Goal: Task Accomplishment & Management: Complete application form

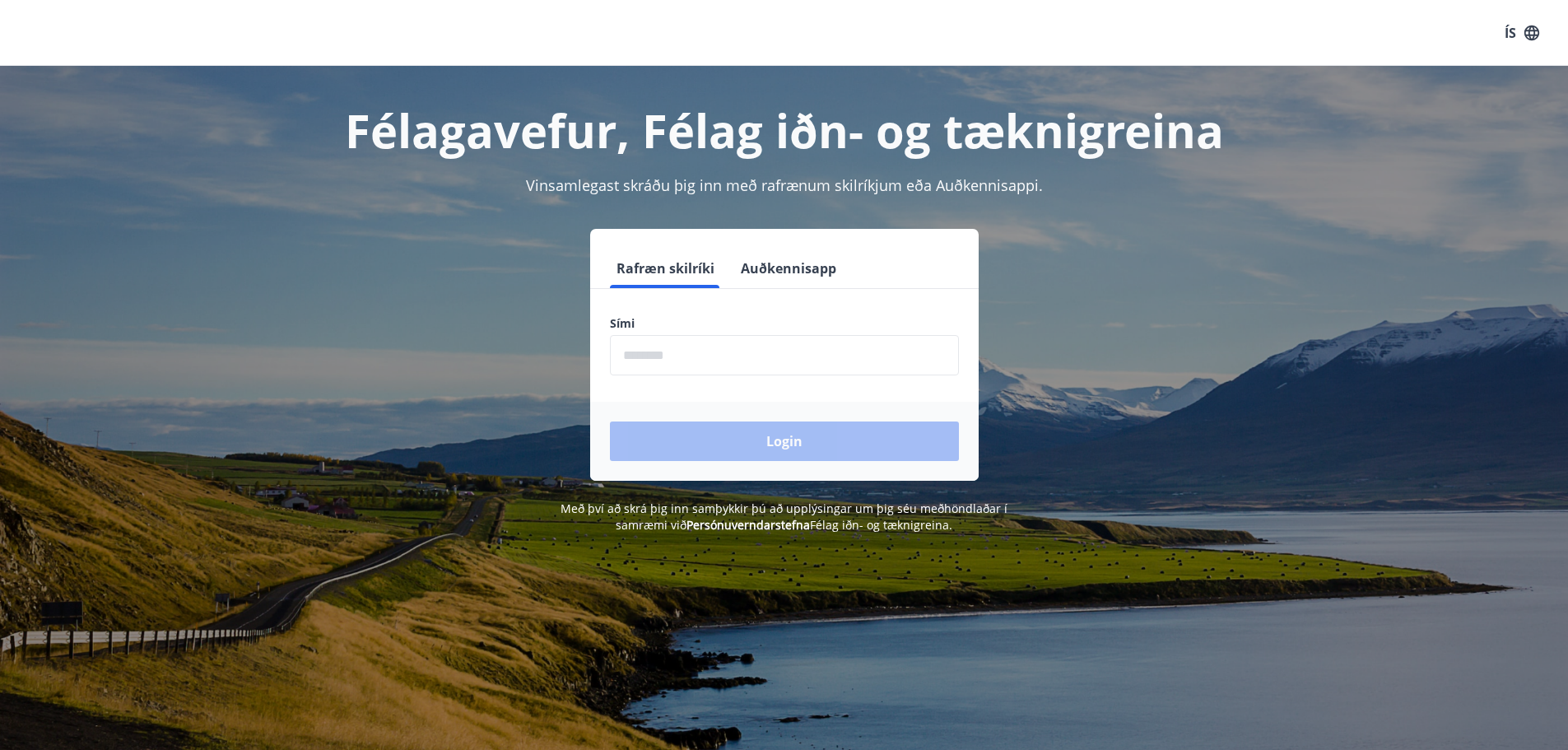
click at [711, 348] on input "phone" at bounding box center [784, 355] width 349 height 40
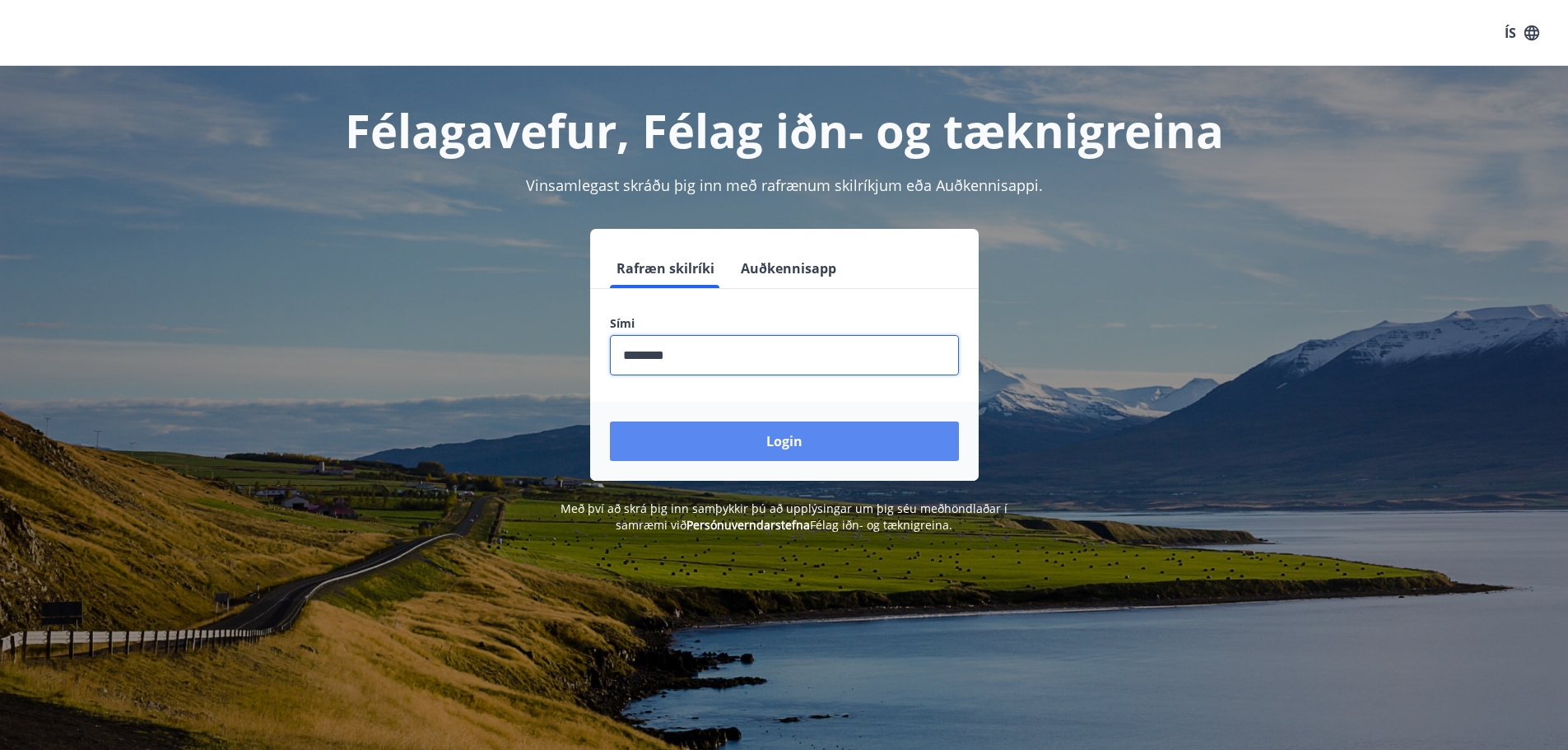
type input "********"
click at [778, 441] on button "Login" at bounding box center [784, 441] width 349 height 40
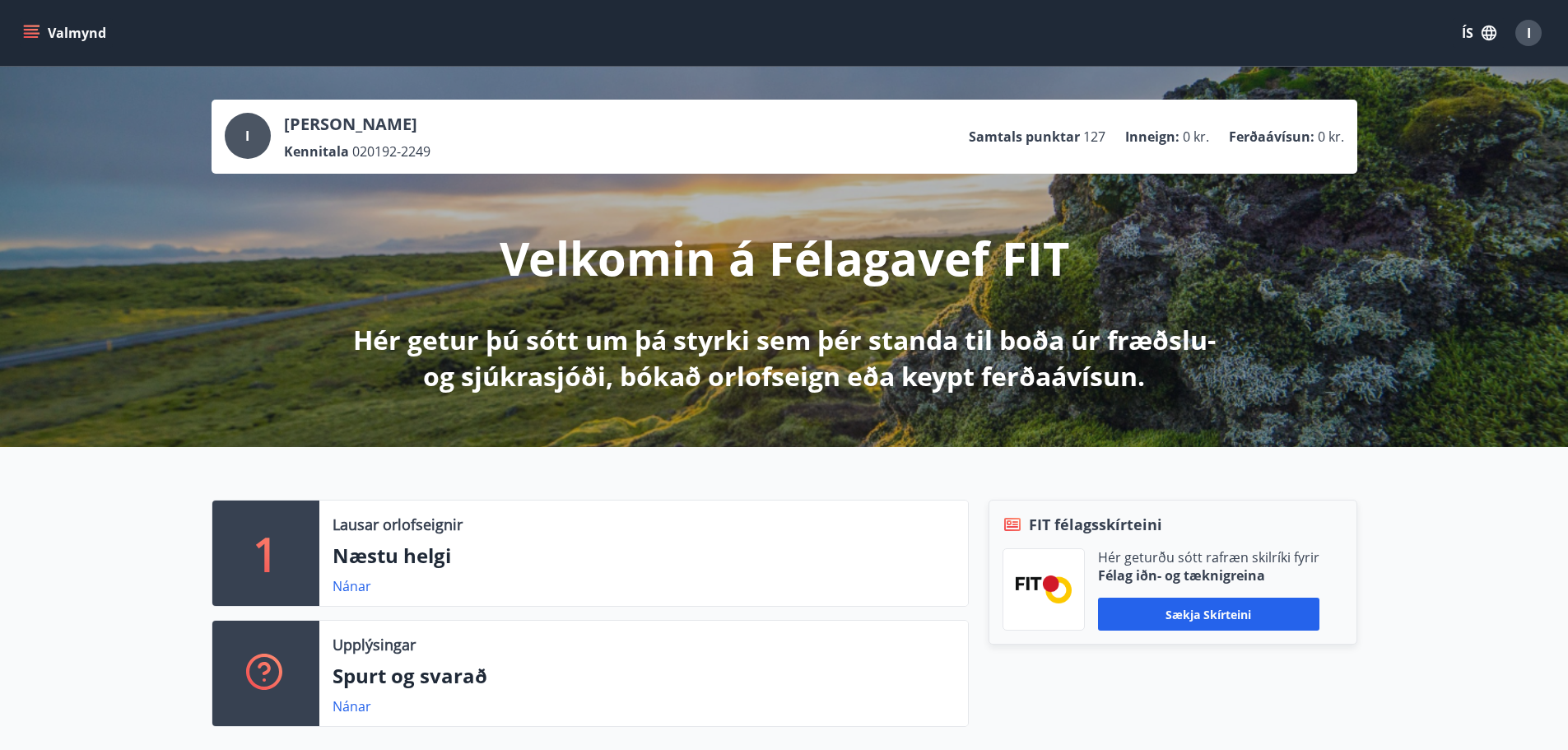
click at [31, 31] on icon "menu" at bounding box center [31, 30] width 15 height 2
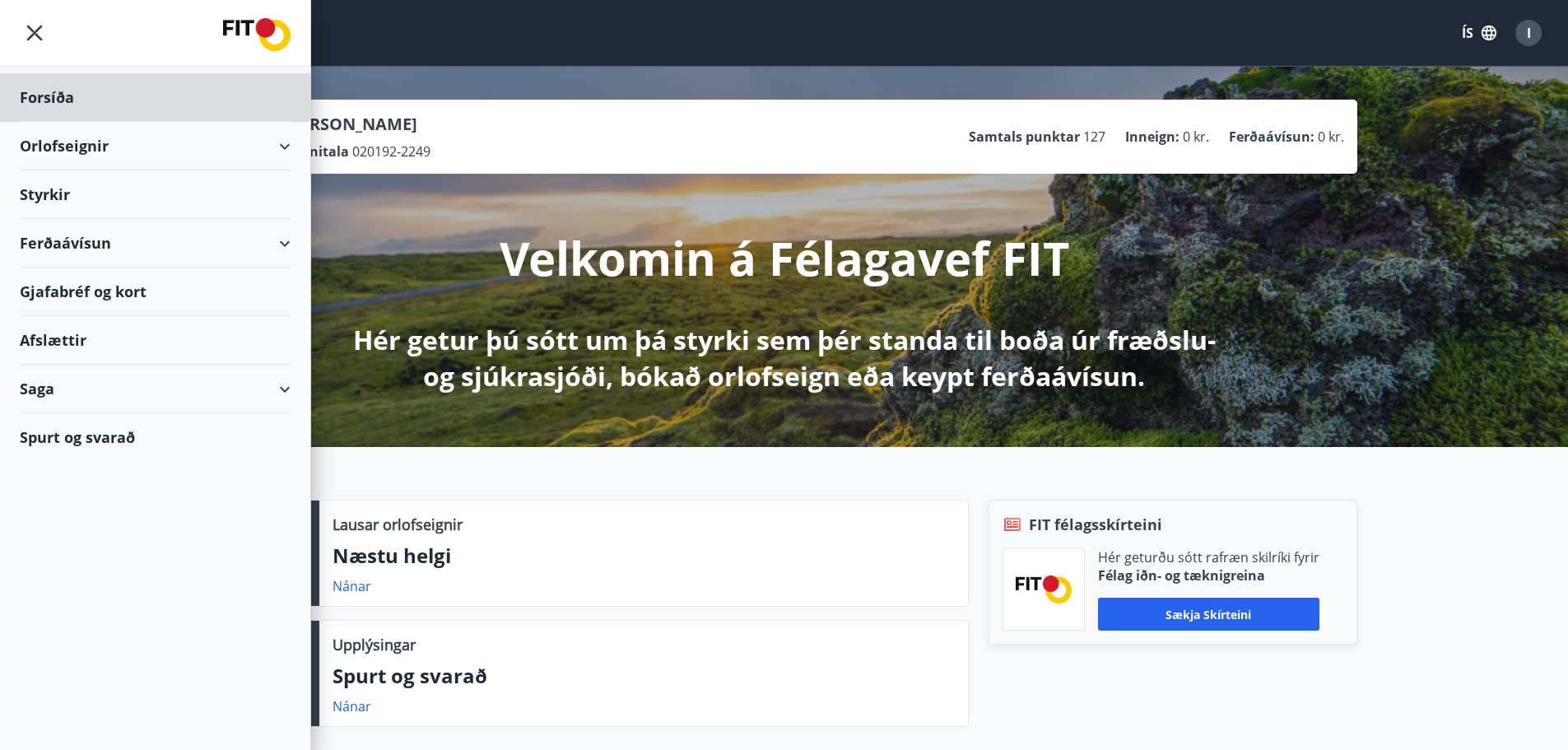
click at [37, 192] on div "Styrkir" at bounding box center [155, 194] width 271 height 48
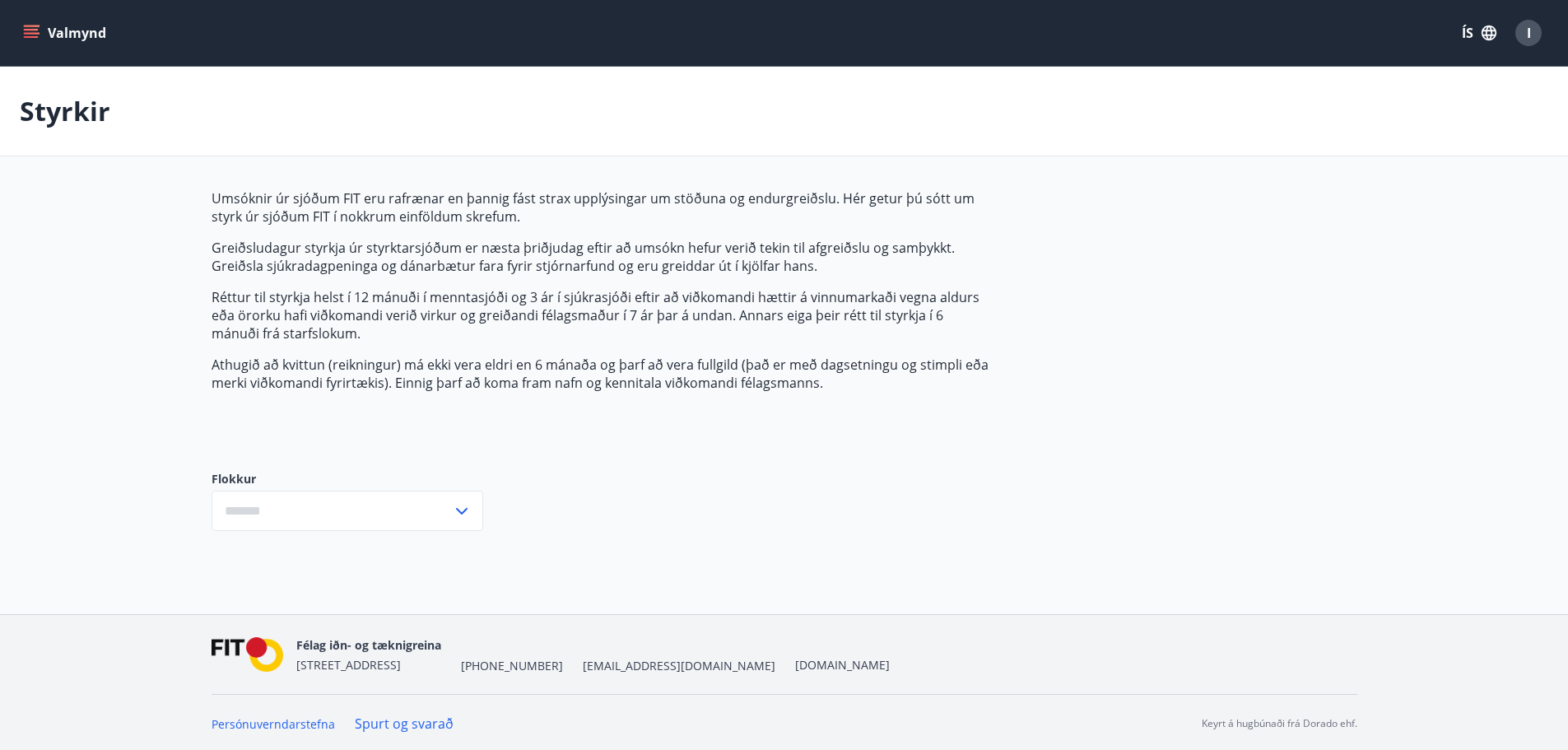
type input "***"
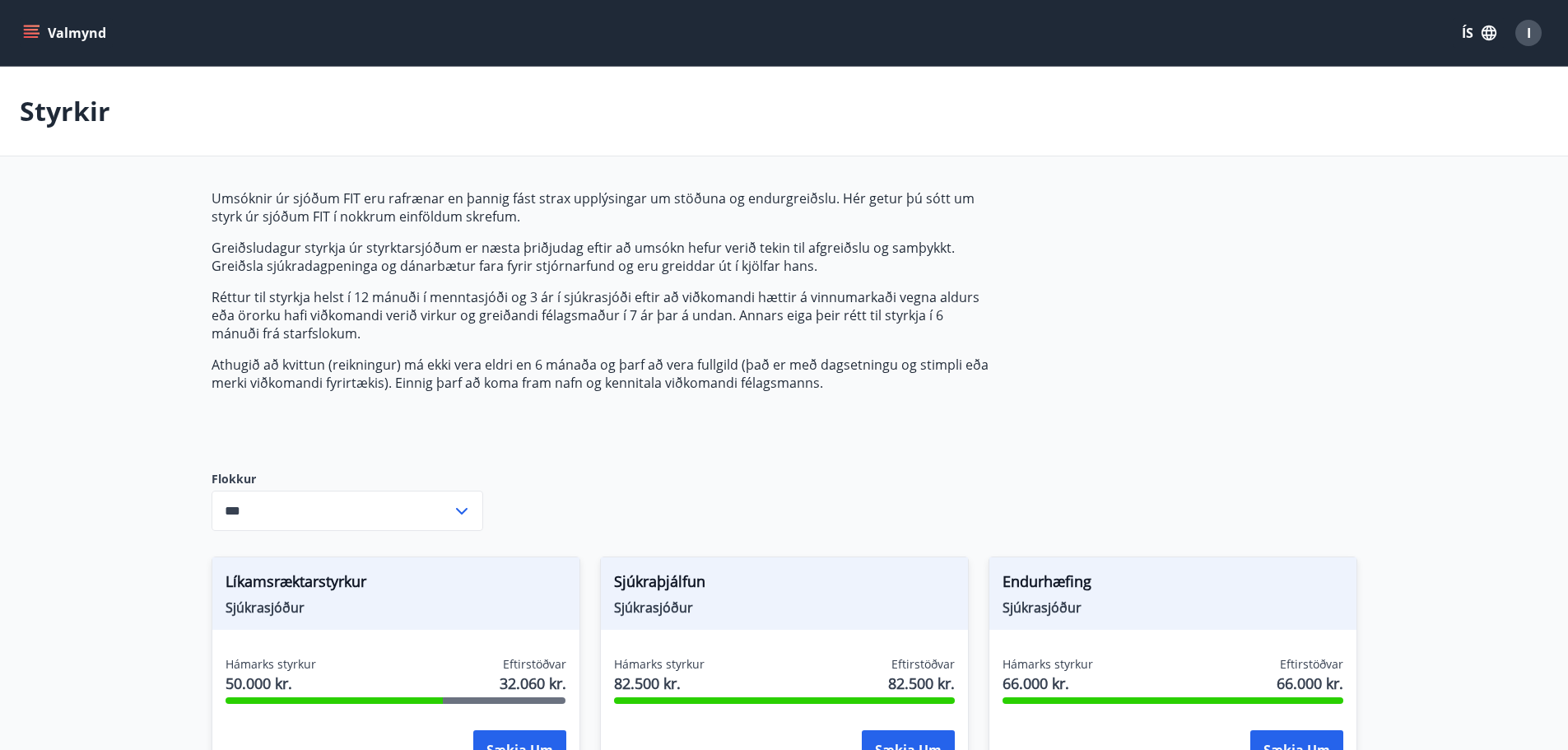
click at [33, 29] on icon "menu" at bounding box center [31, 30] width 15 height 2
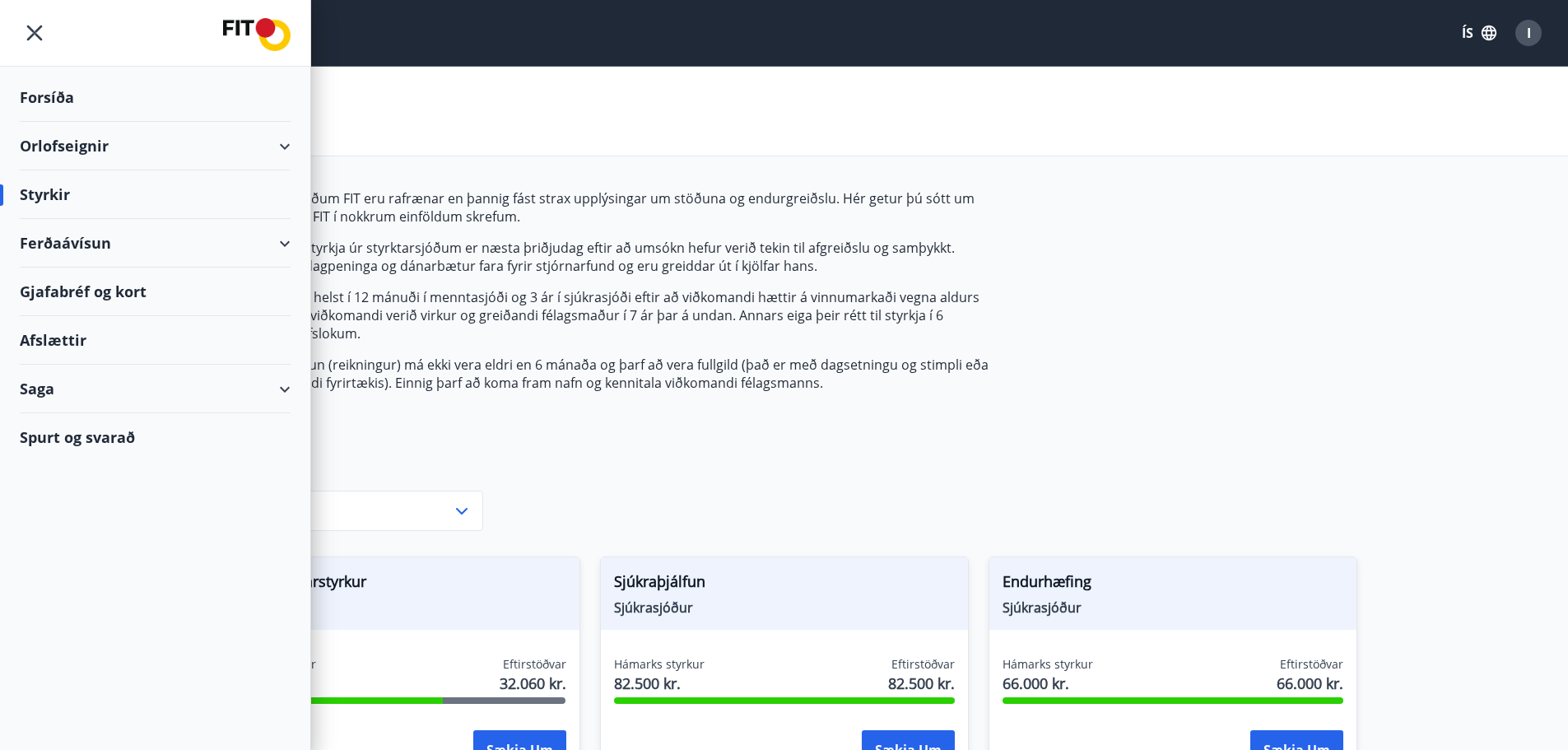
click at [108, 385] on div "Saga" at bounding box center [155, 389] width 271 height 48
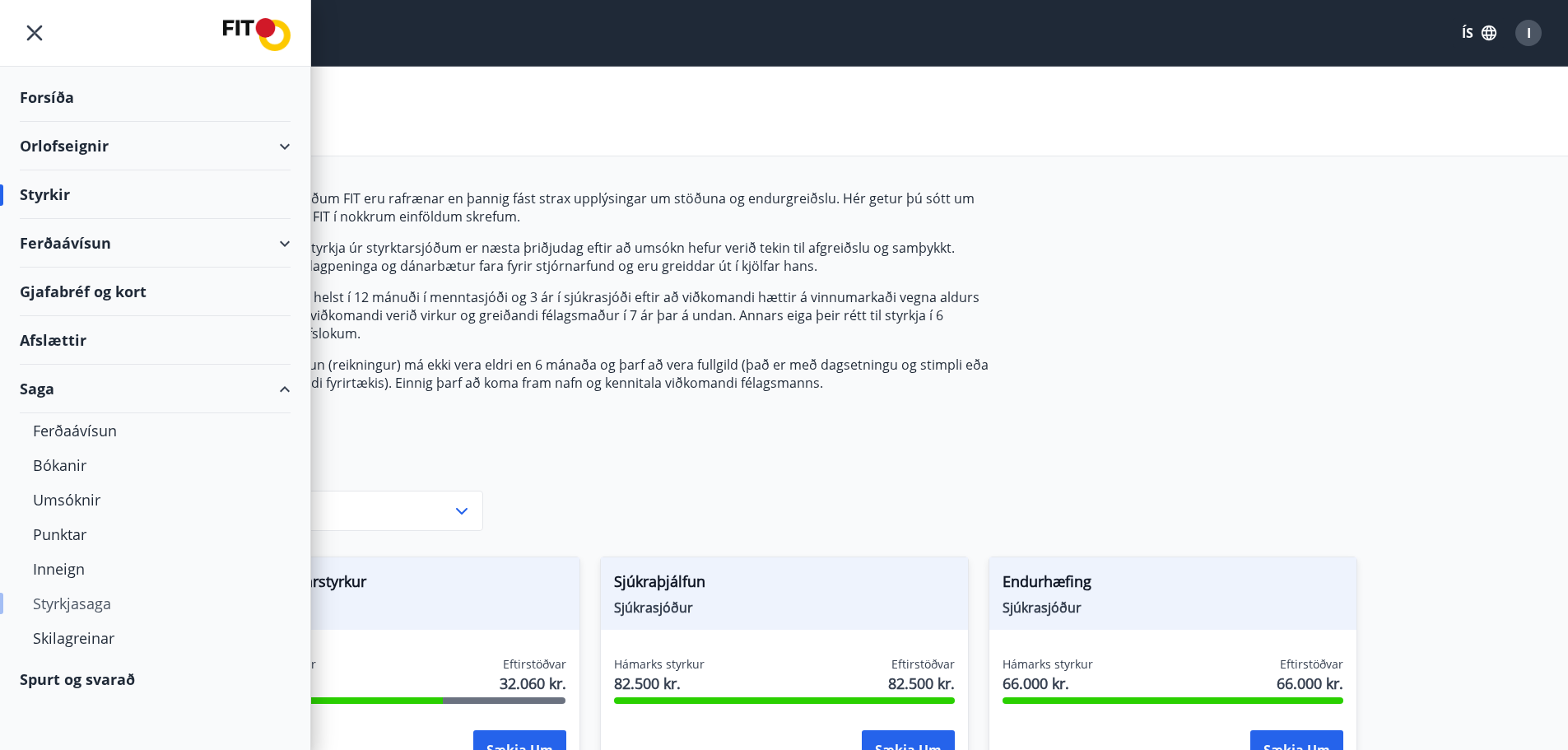
click at [67, 613] on div "Styrkjasaga" at bounding box center [155, 603] width 244 height 34
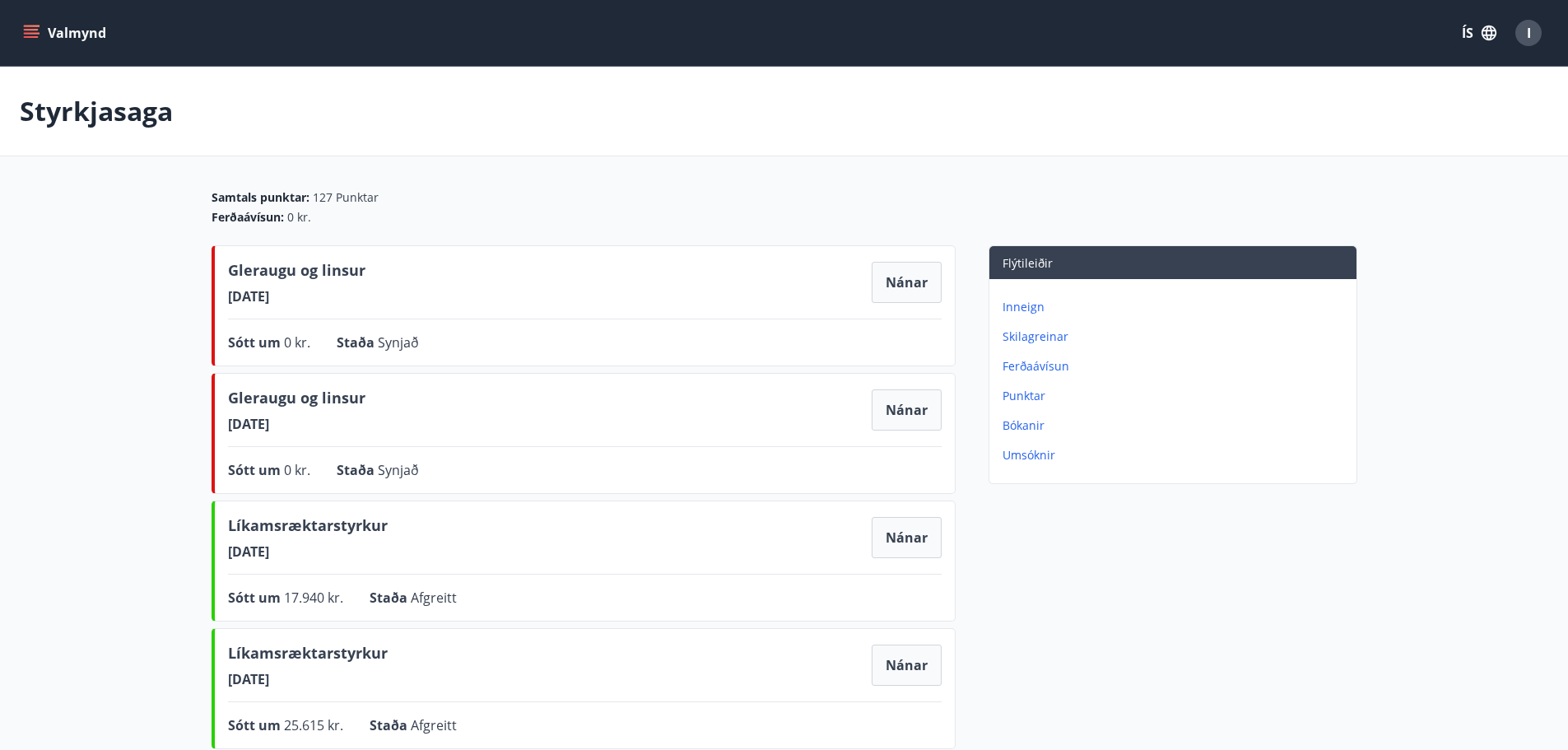
click at [30, 32] on icon "menu" at bounding box center [31, 33] width 17 height 17
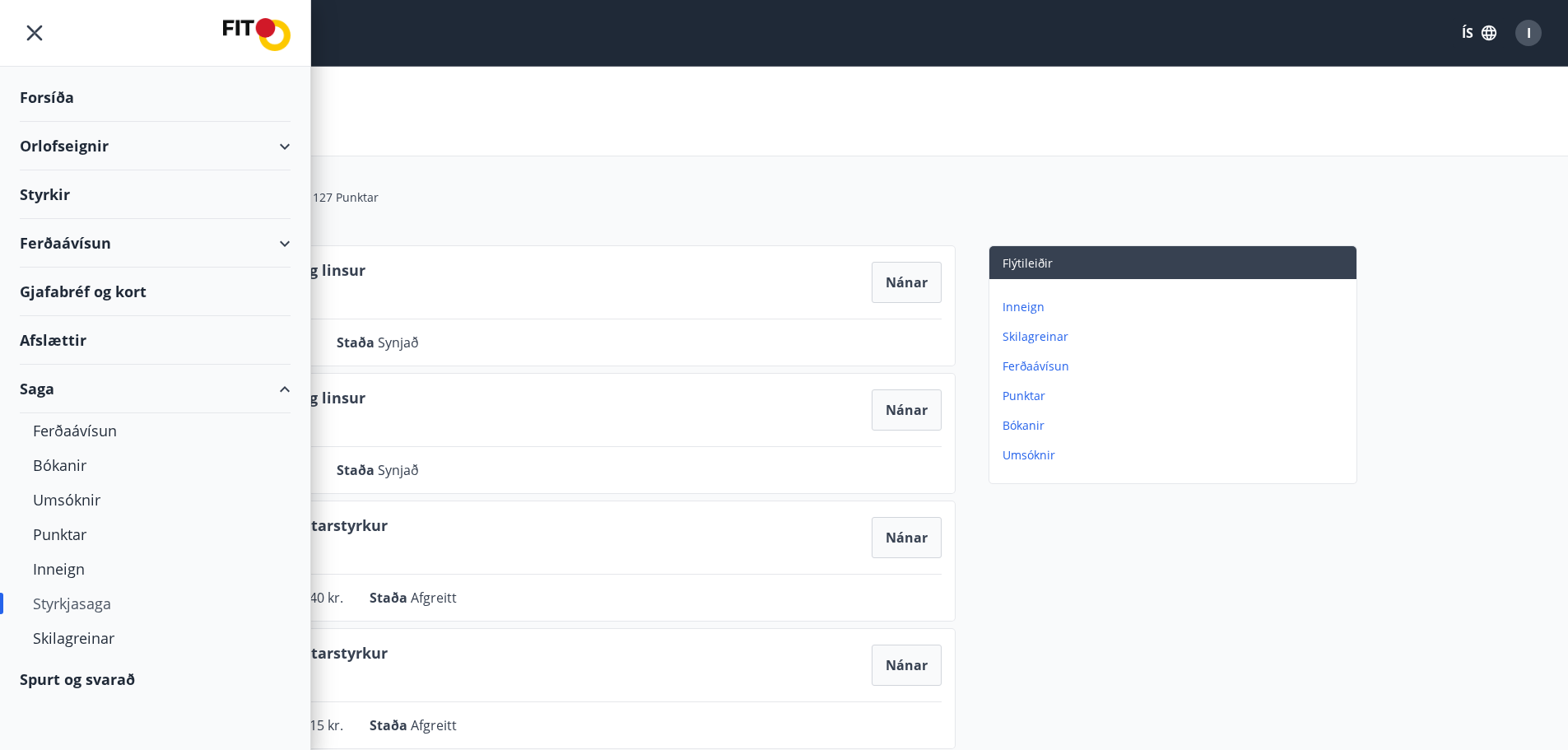
click at [46, 206] on div "Styrkir" at bounding box center [155, 194] width 271 height 48
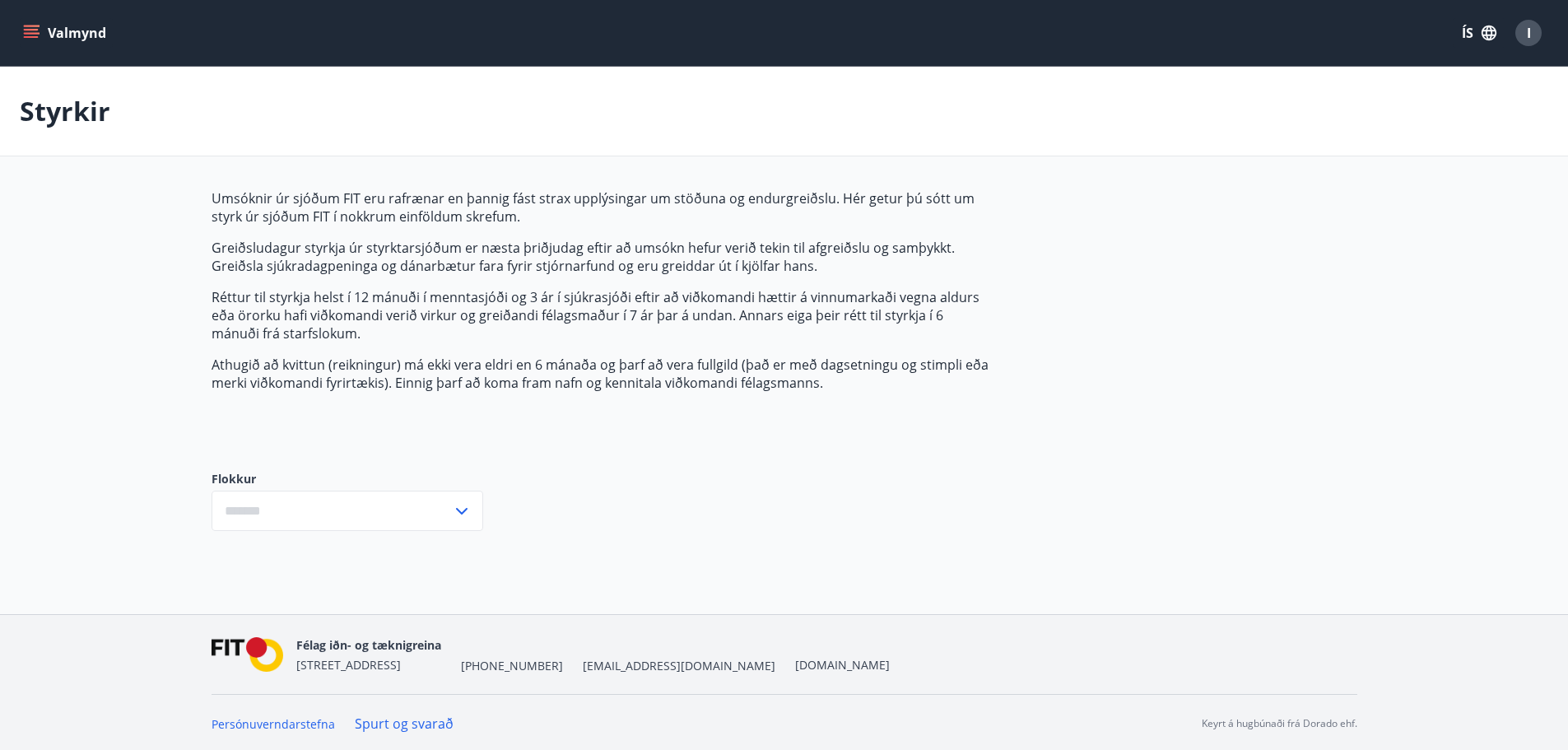
type input "***"
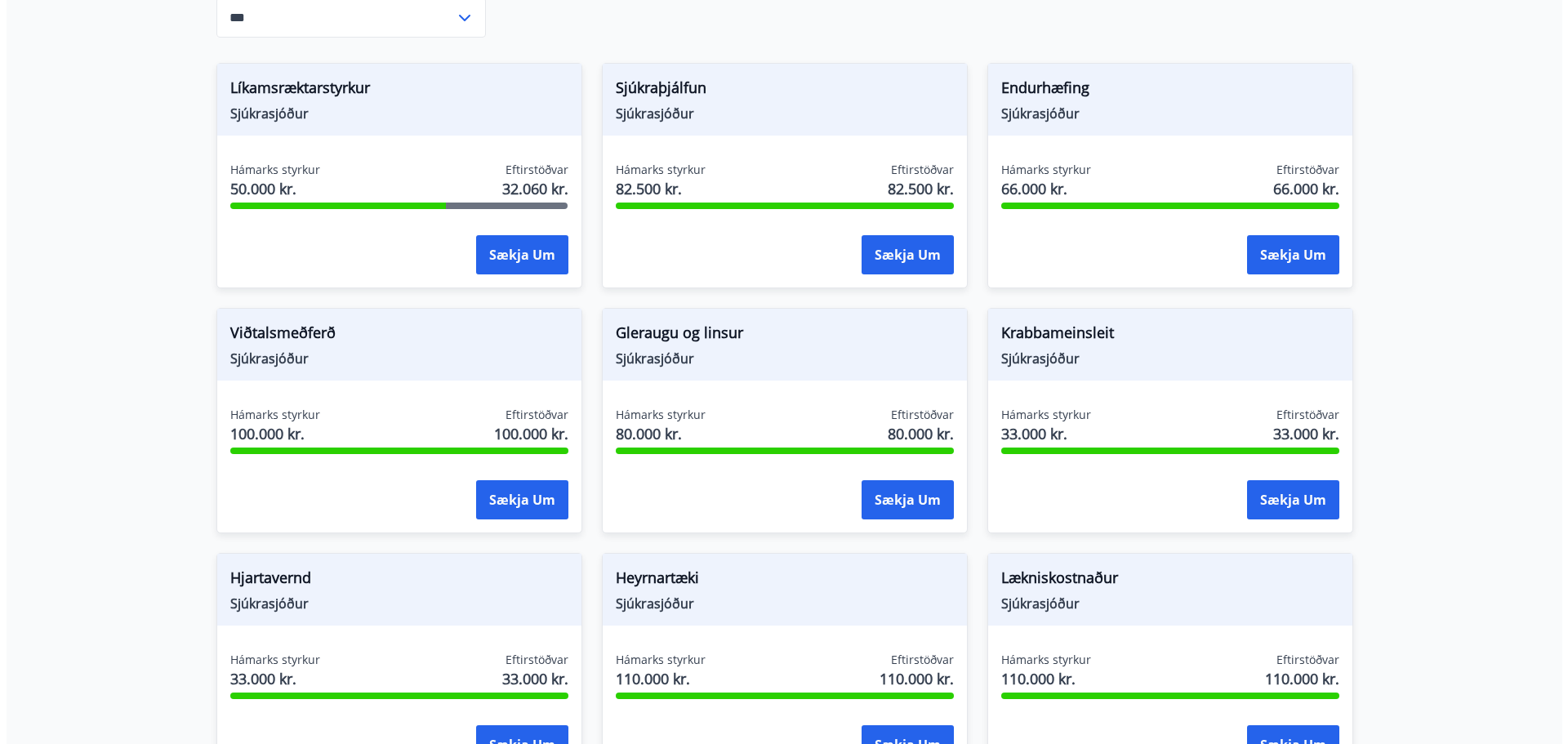
scroll to position [490, 0]
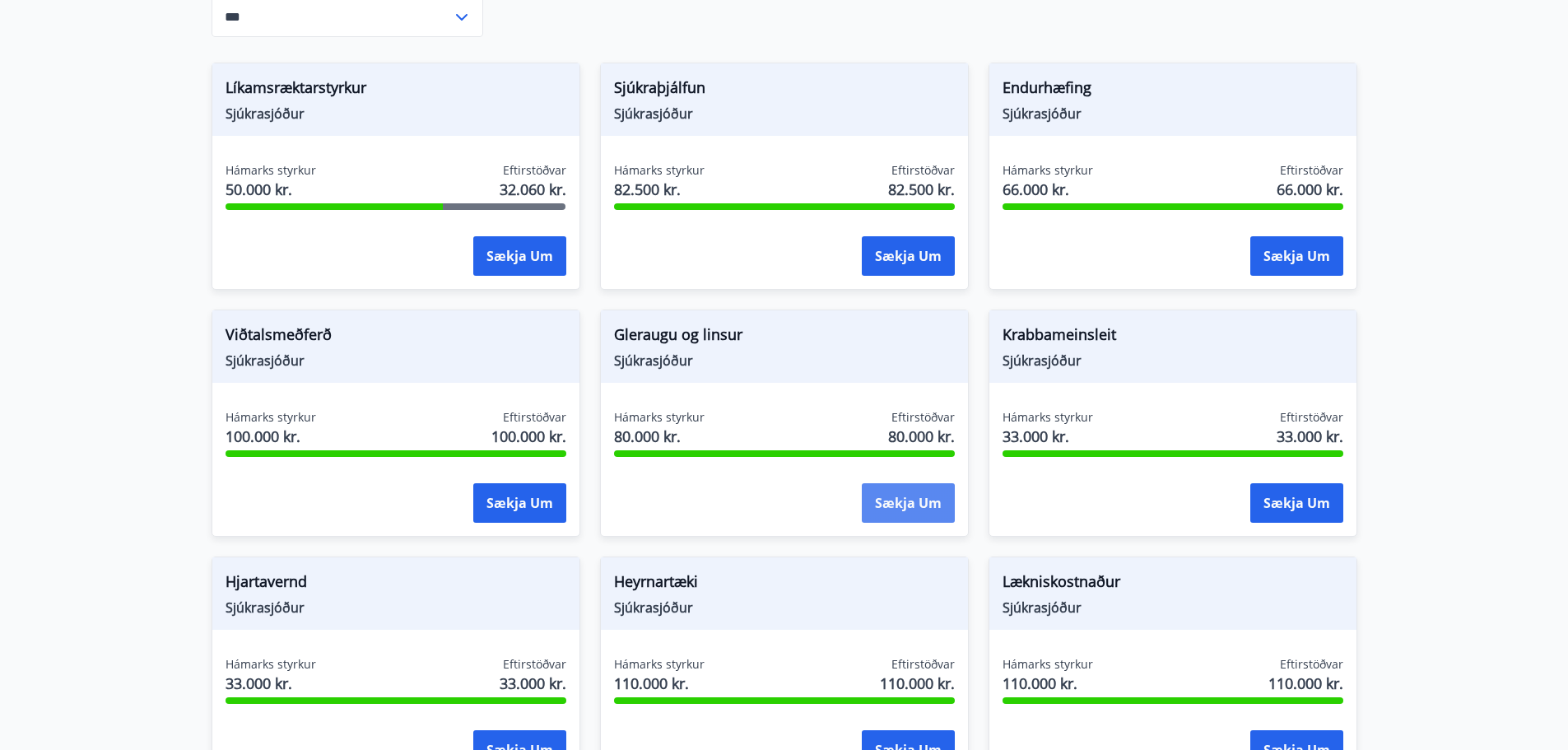
click at [904, 503] on button "Sækja um" at bounding box center [909, 503] width 93 height 40
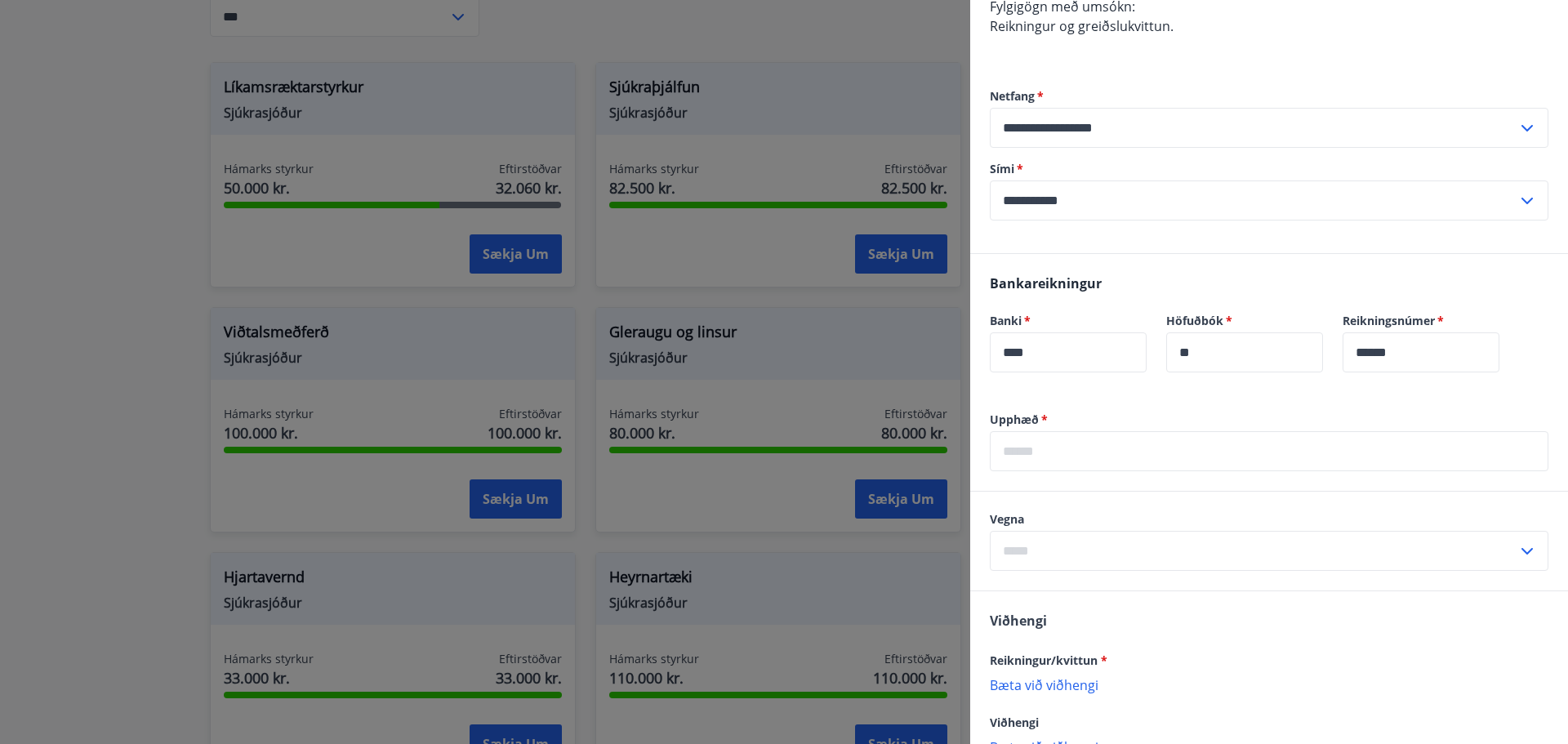
scroll to position [245, 0]
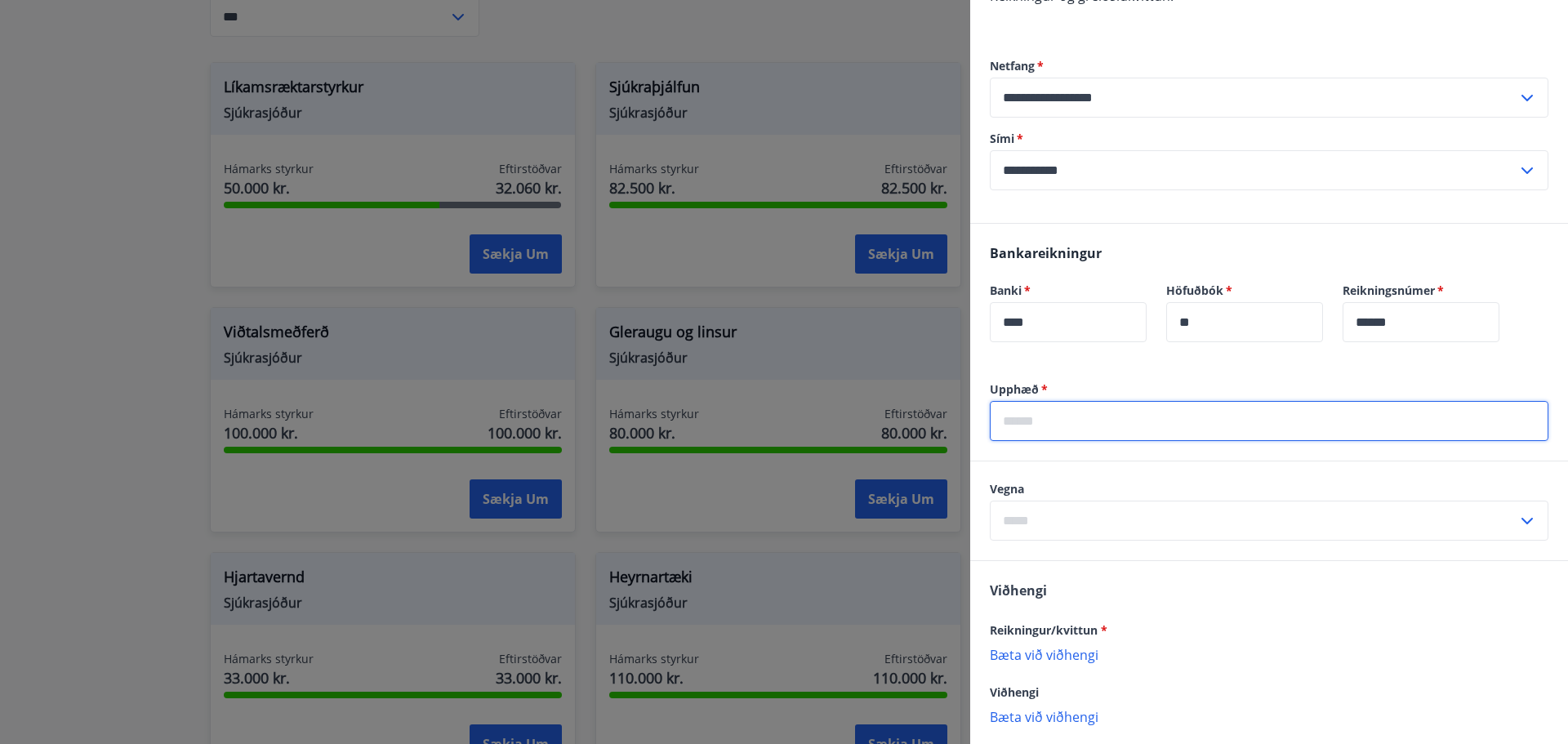
click at [1080, 416] on input "text" at bounding box center [1269, 421] width 559 height 40
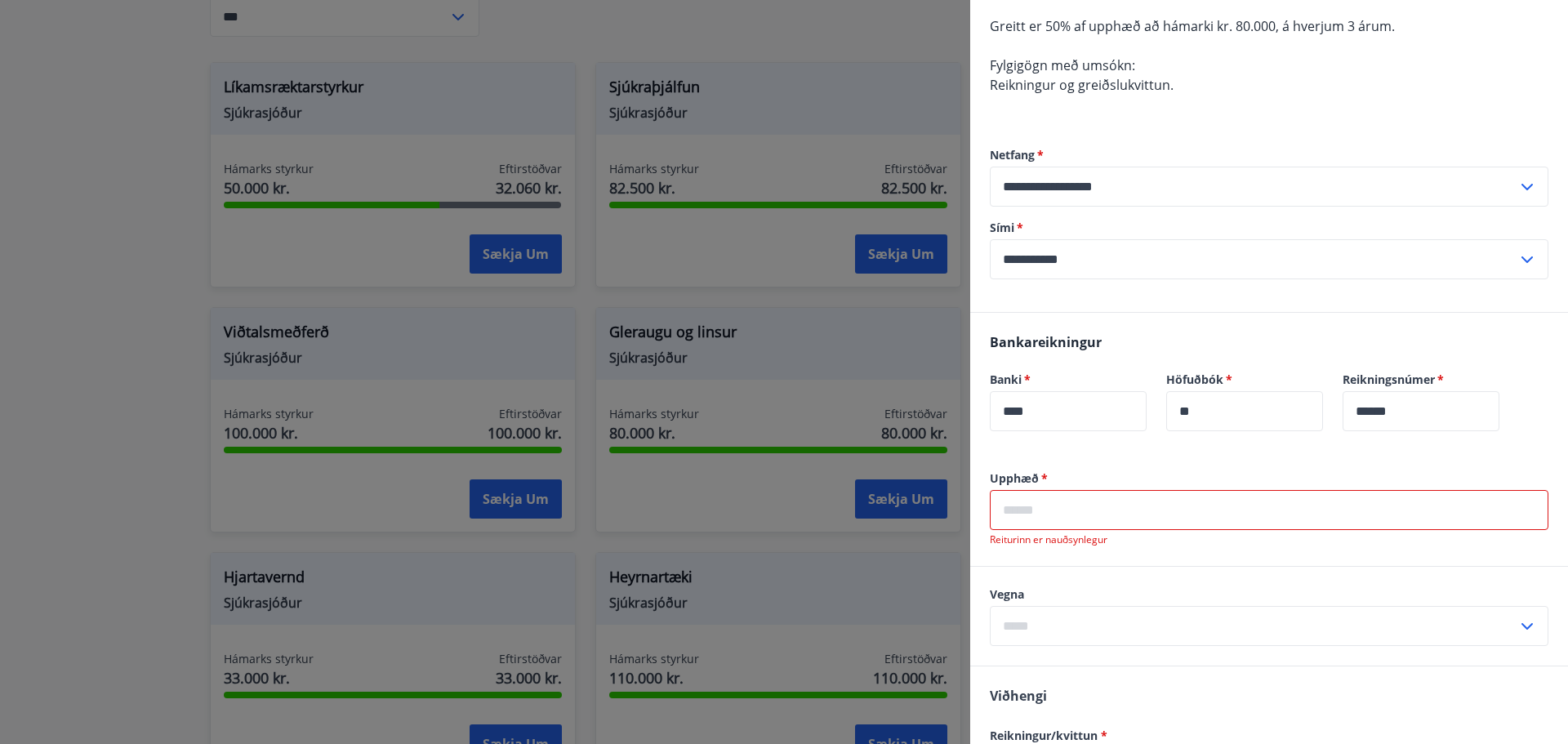
scroll to position [163, 0]
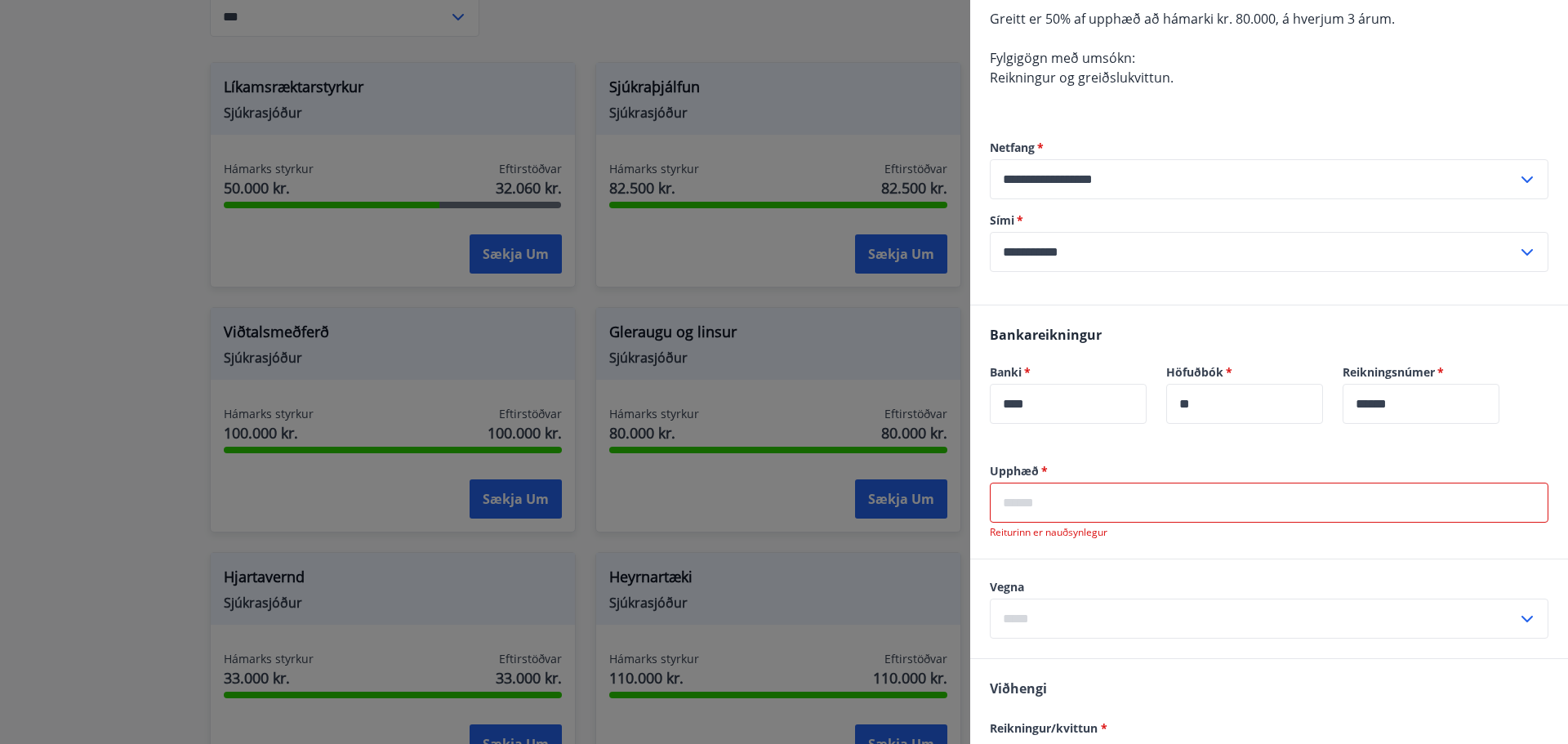
paste input "******"
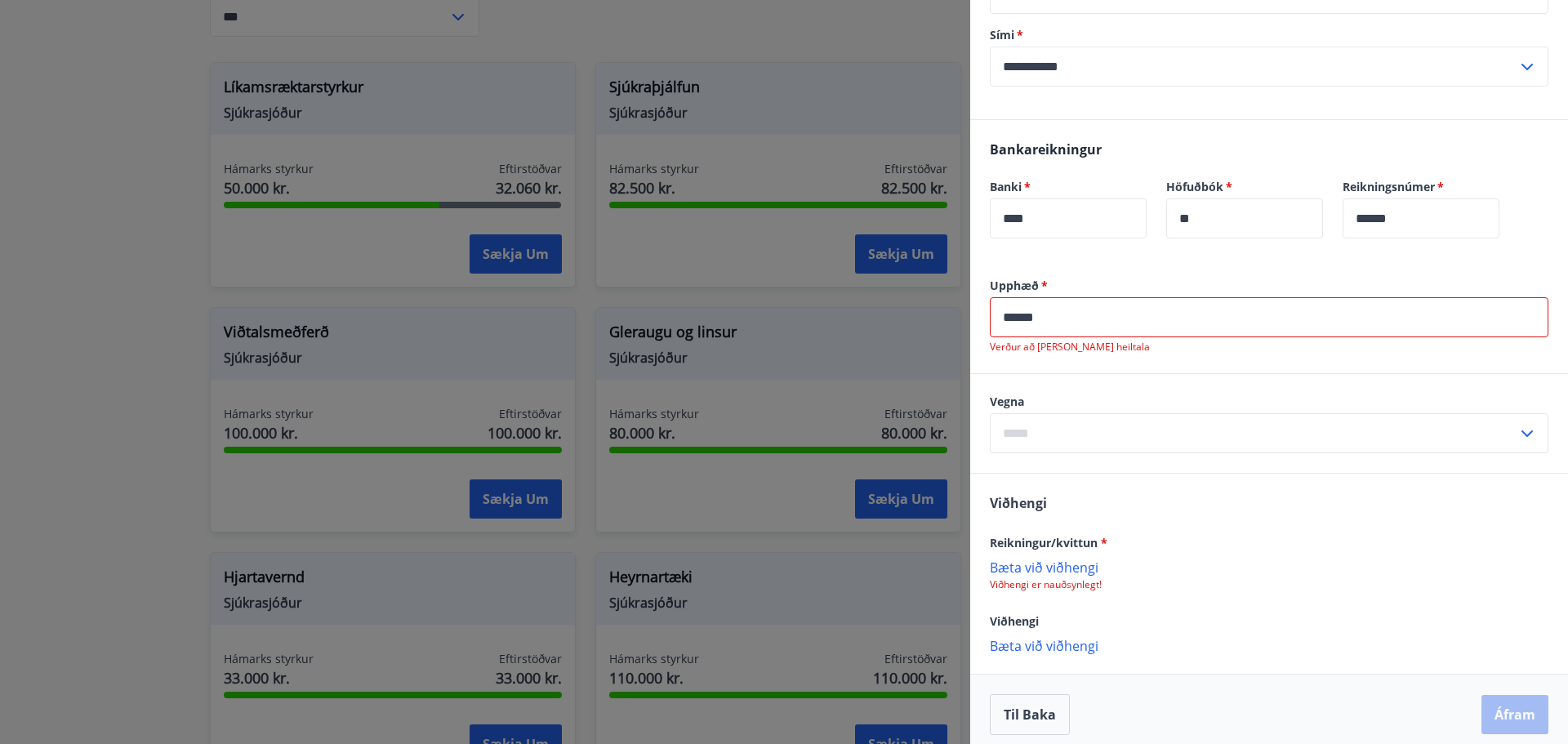
scroll to position [359, 0]
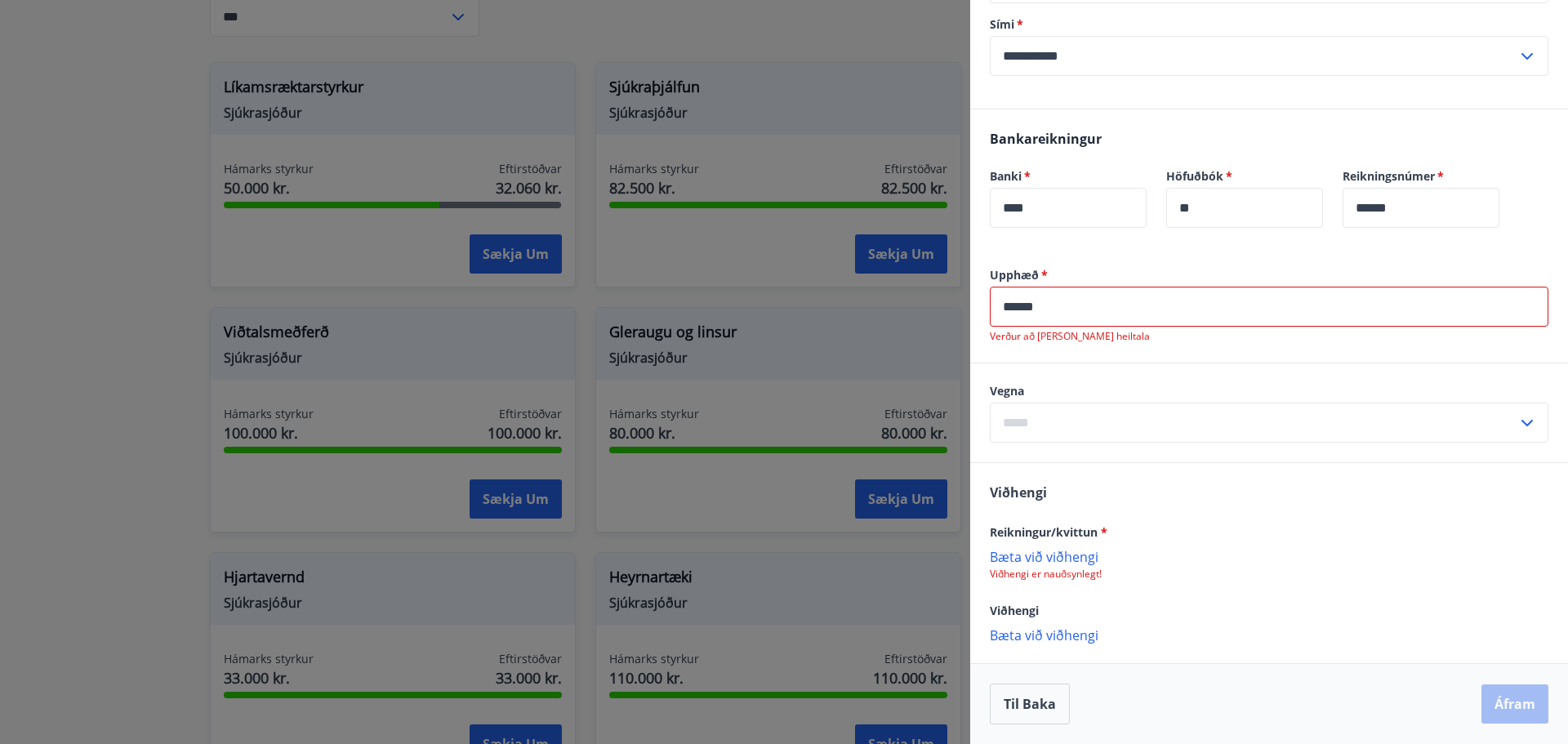
type input "******"
click at [1087, 423] on input "text" at bounding box center [1253, 423] width 528 height 40
click at [1046, 461] on li "Gleraugu" at bounding box center [1269, 458] width 557 height 30
type input "********"
click at [1052, 558] on p "Bæta við viðhengi" at bounding box center [1269, 556] width 559 height 17
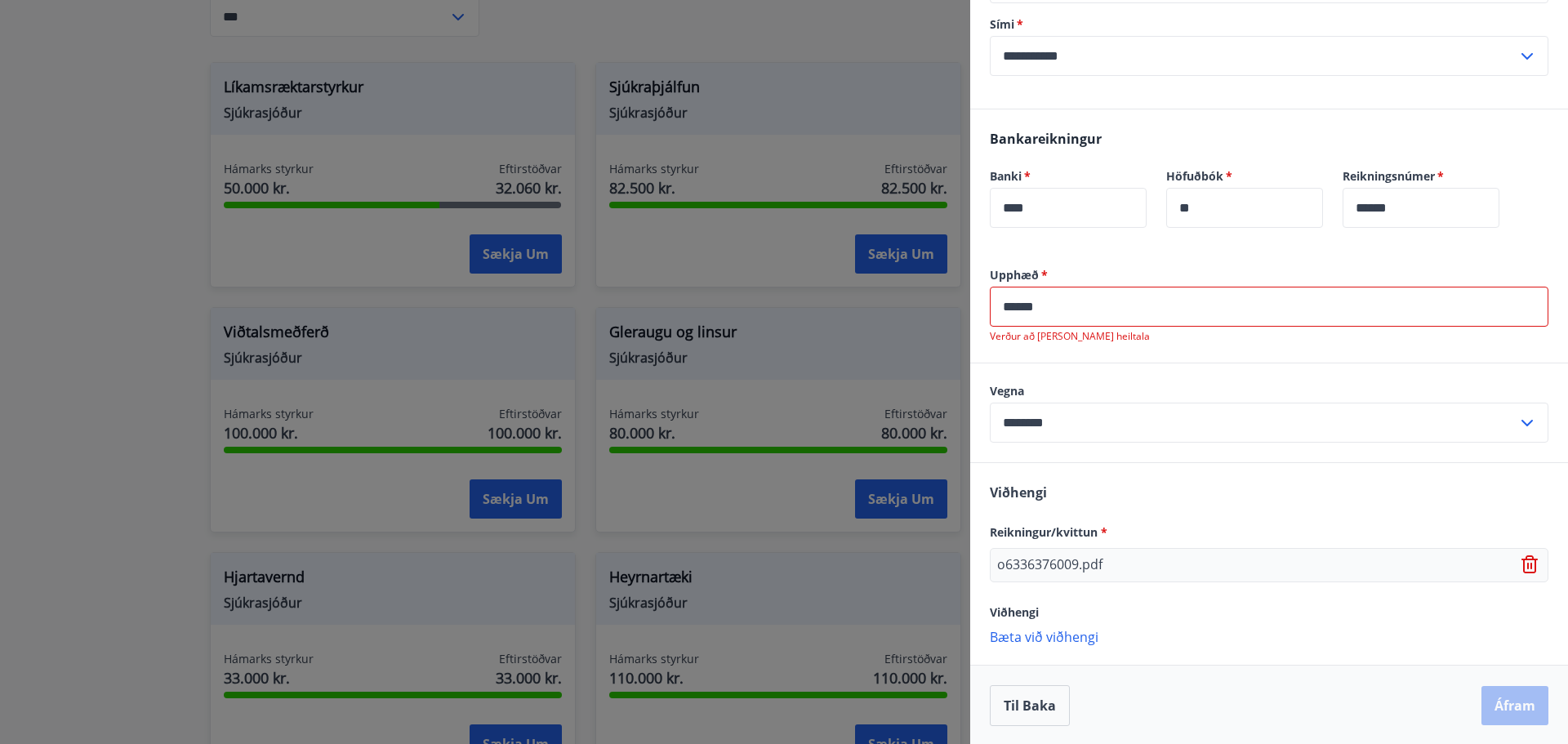
click at [1067, 640] on p "Bæta við viðhengi" at bounding box center [1269, 636] width 559 height 17
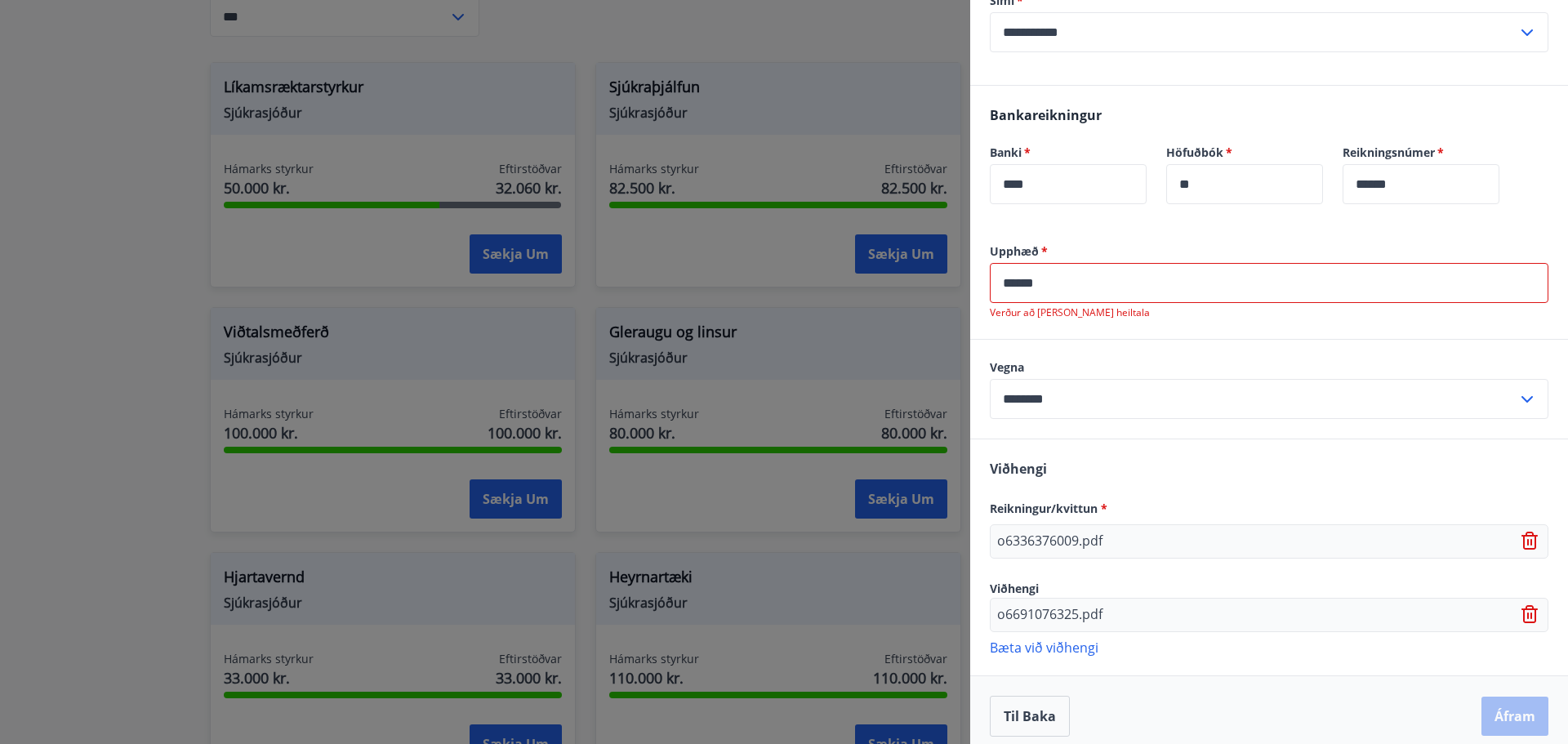
scroll to position [395, 0]
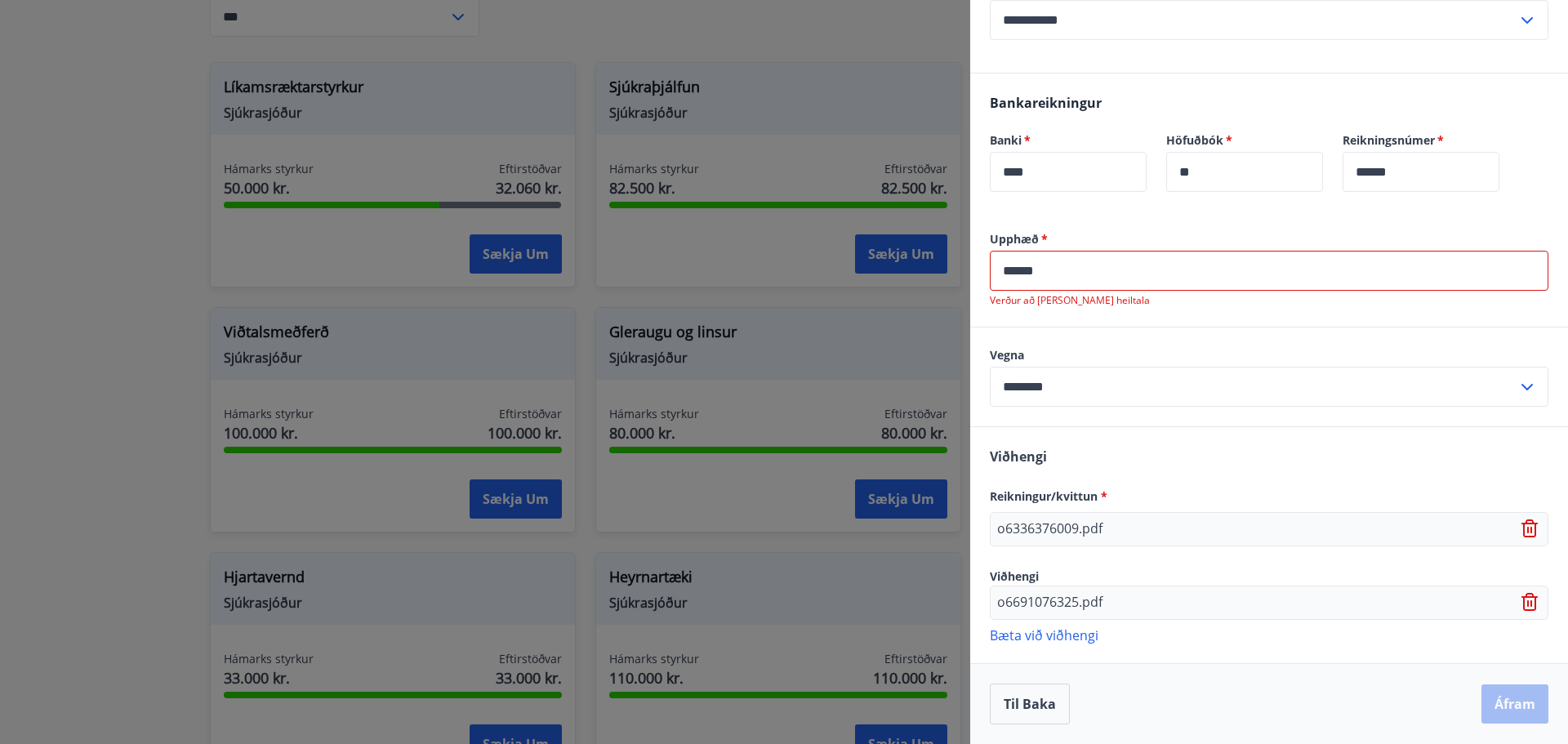
click at [1023, 270] on input "******" at bounding box center [1269, 271] width 559 height 40
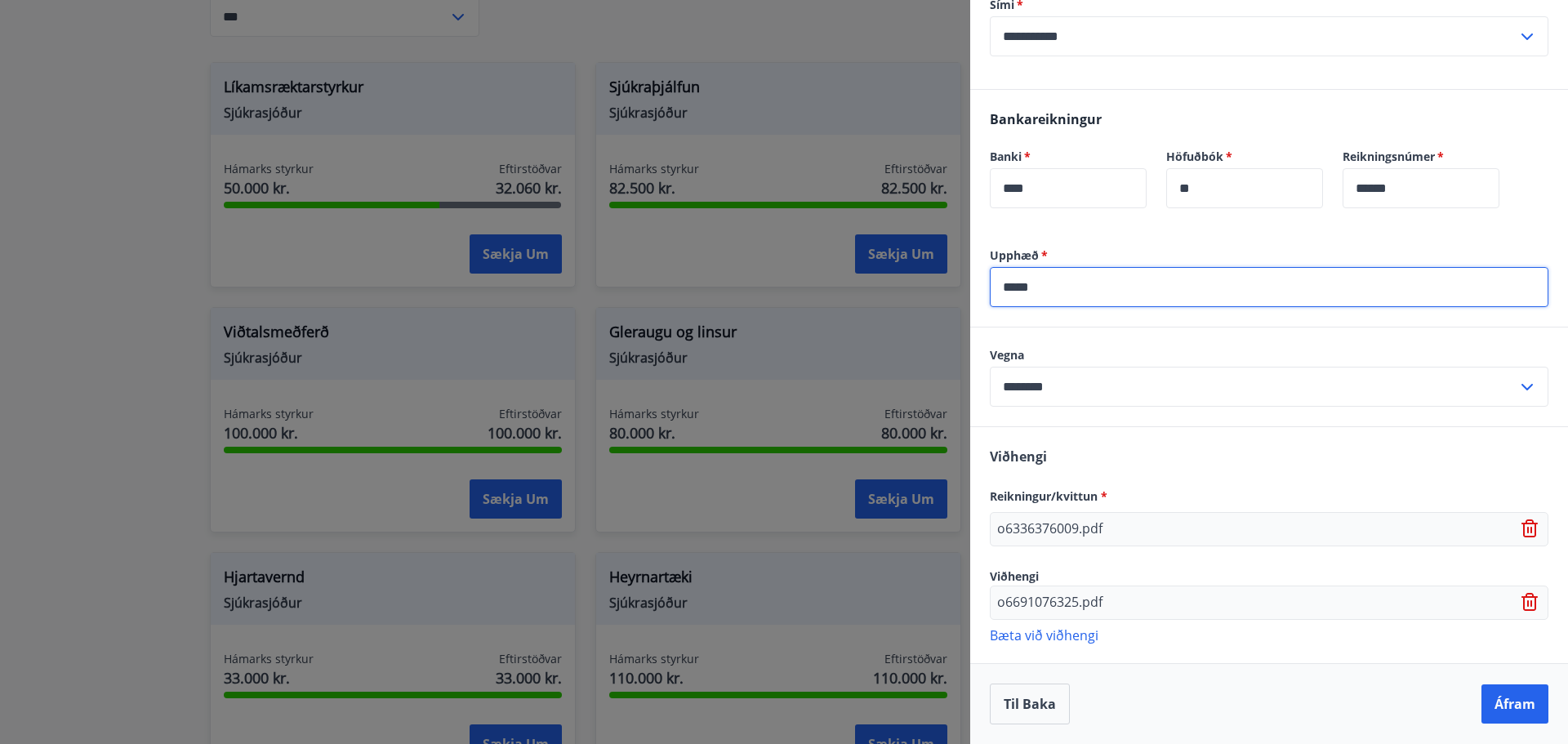
click at [1086, 283] on input "*****" at bounding box center [1269, 287] width 559 height 40
type input "*****"
click at [1496, 713] on button "Áfram" at bounding box center [1515, 704] width 67 height 39
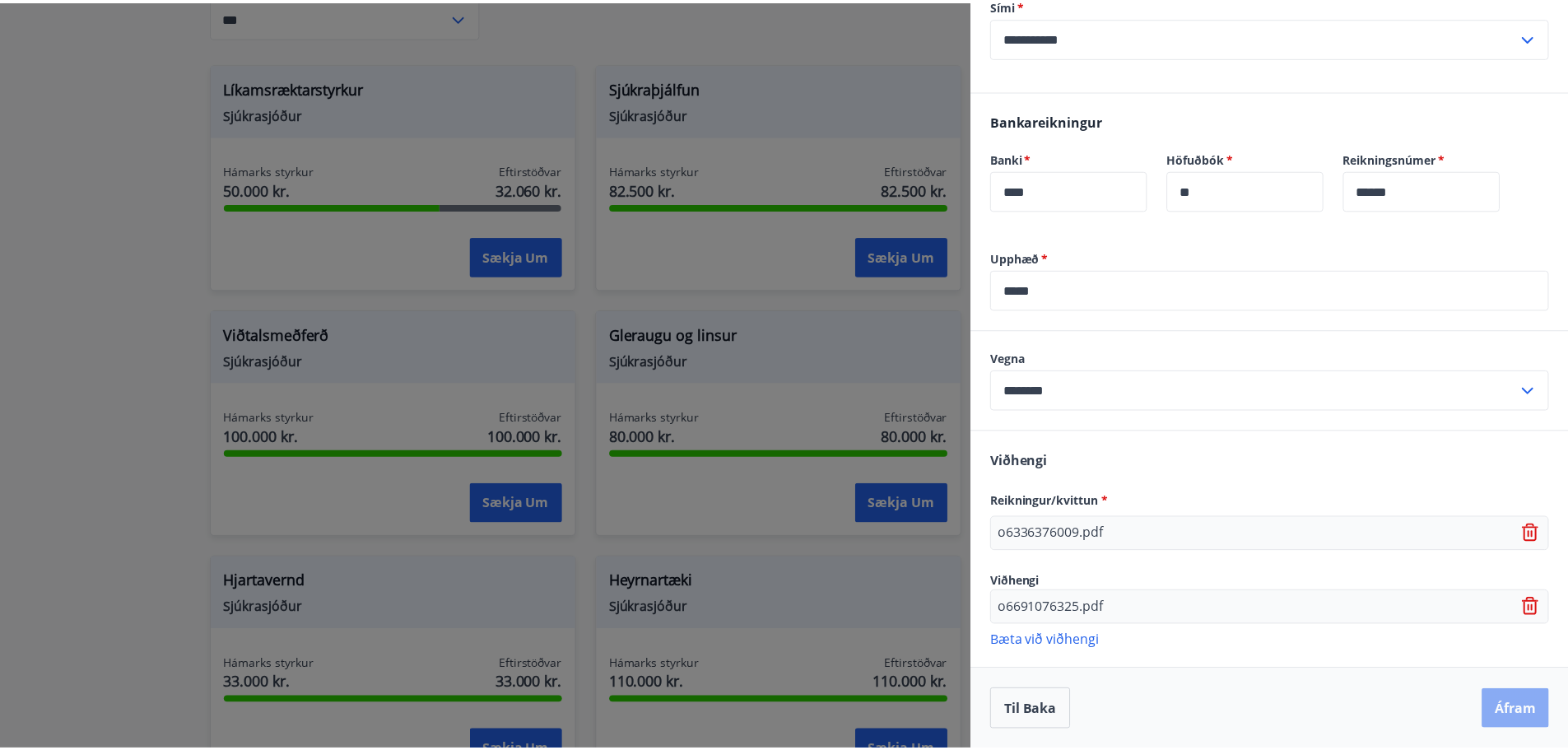
scroll to position [0, 0]
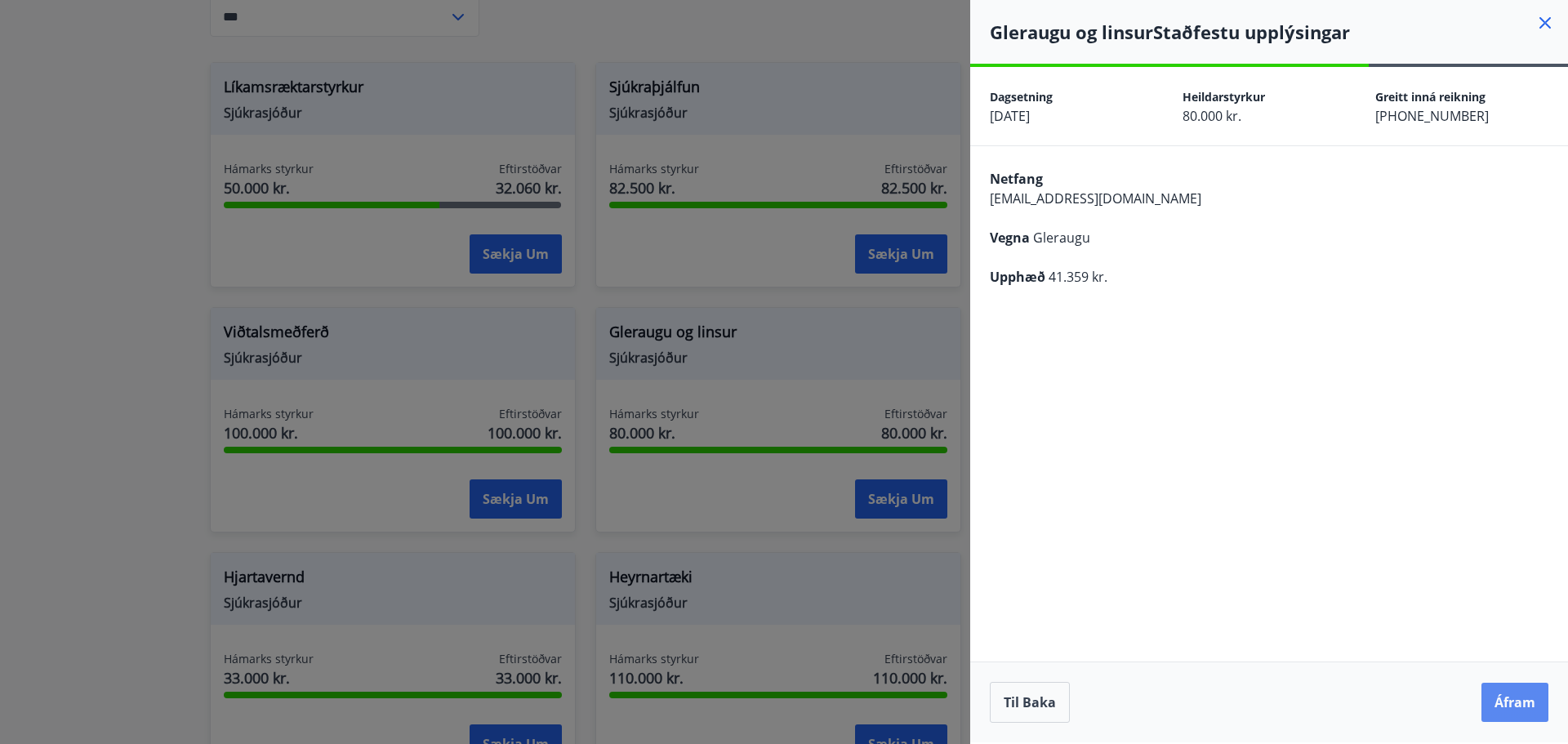
click at [1530, 700] on button "Áfram" at bounding box center [1515, 702] width 67 height 39
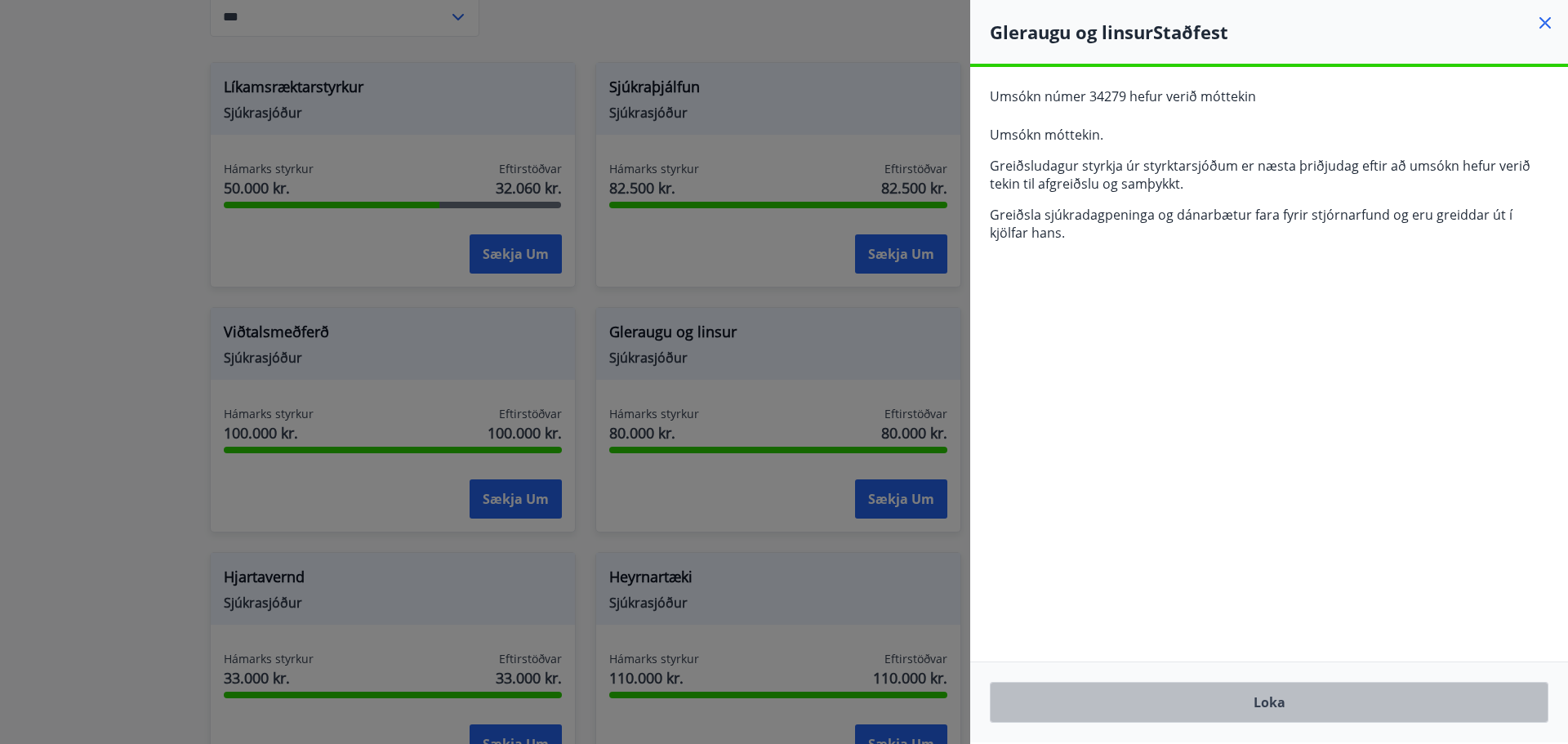
click at [1278, 695] on button "Loka" at bounding box center [1269, 702] width 559 height 41
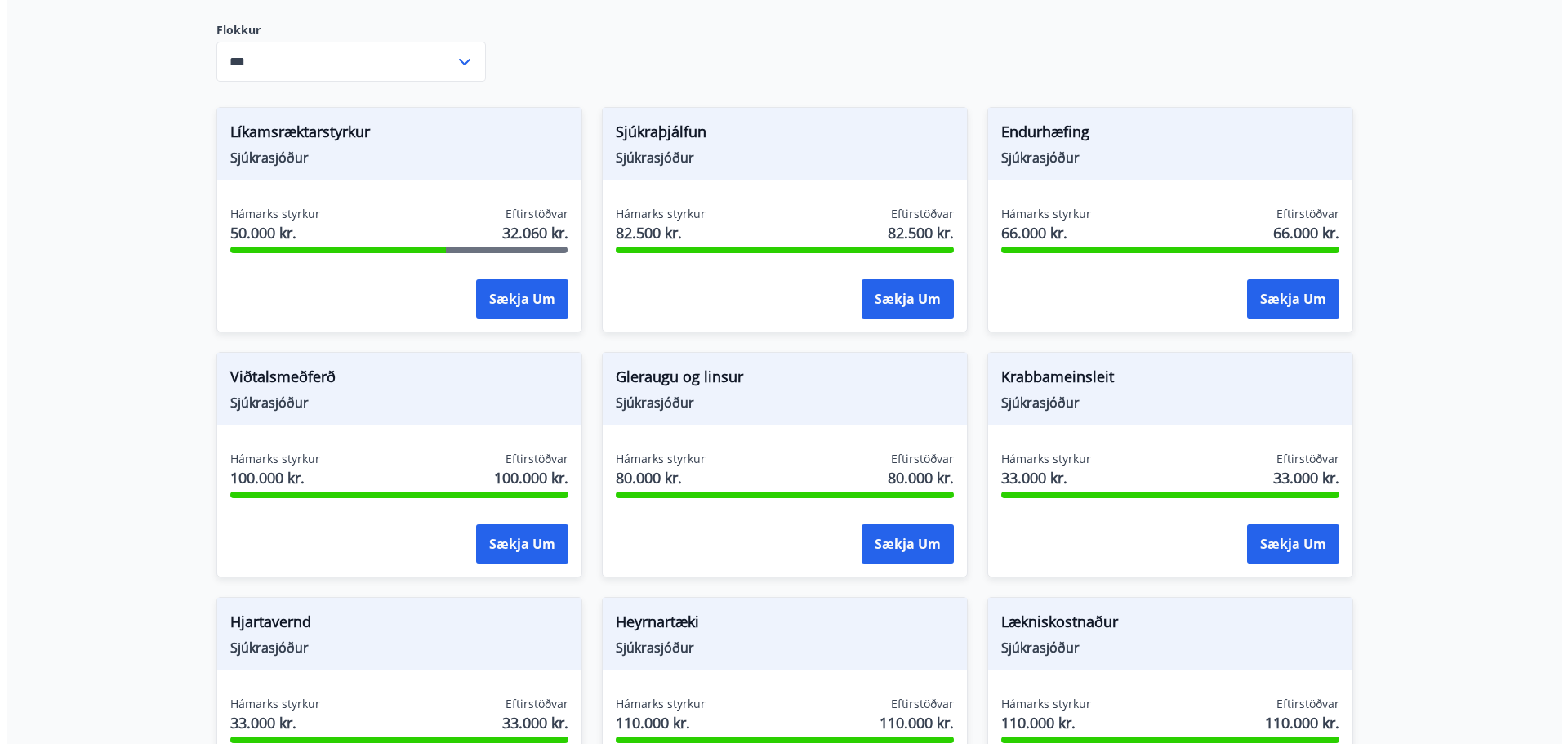
scroll to position [245, 0]
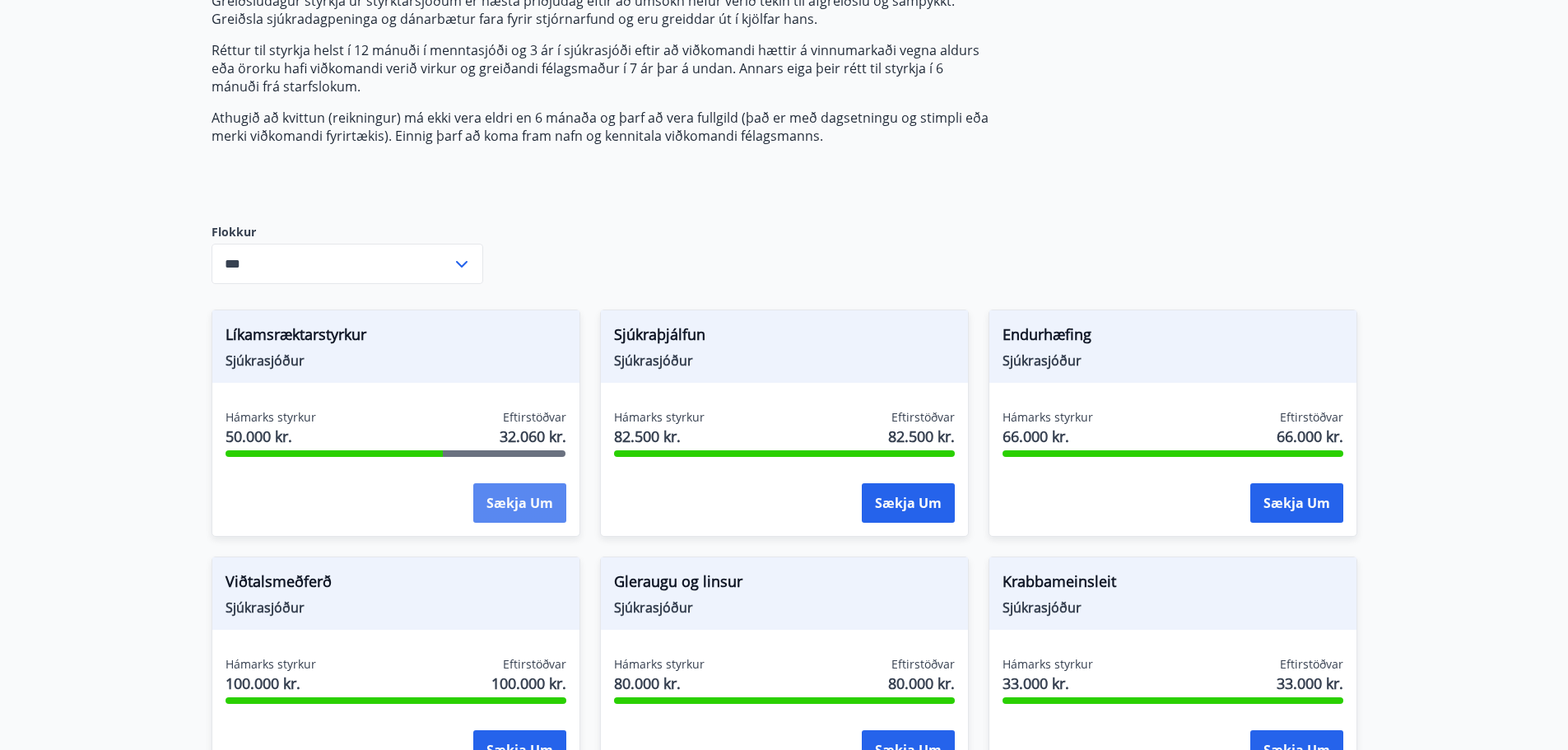
click at [519, 499] on button "Sækja um" at bounding box center [520, 503] width 93 height 40
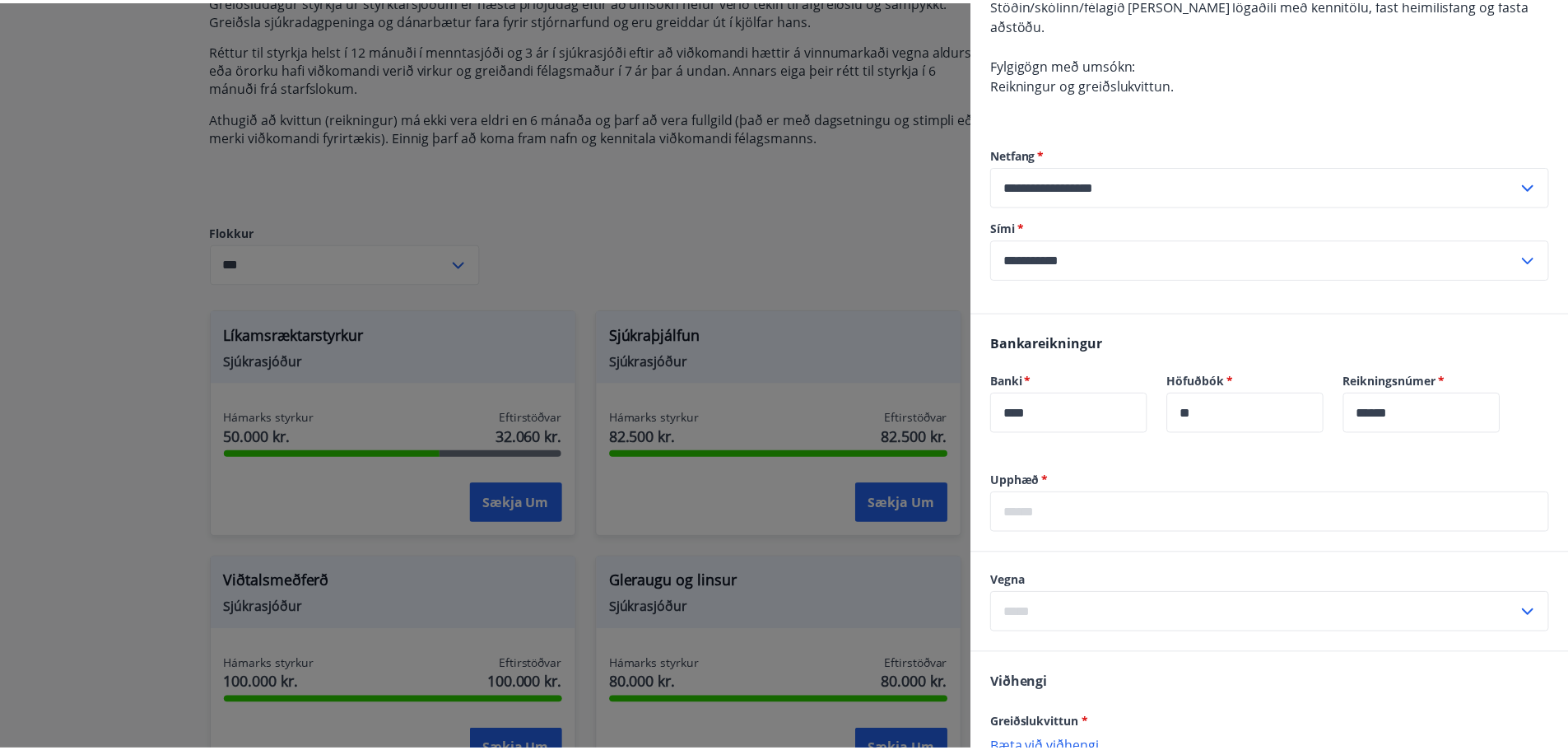
scroll to position [409, 0]
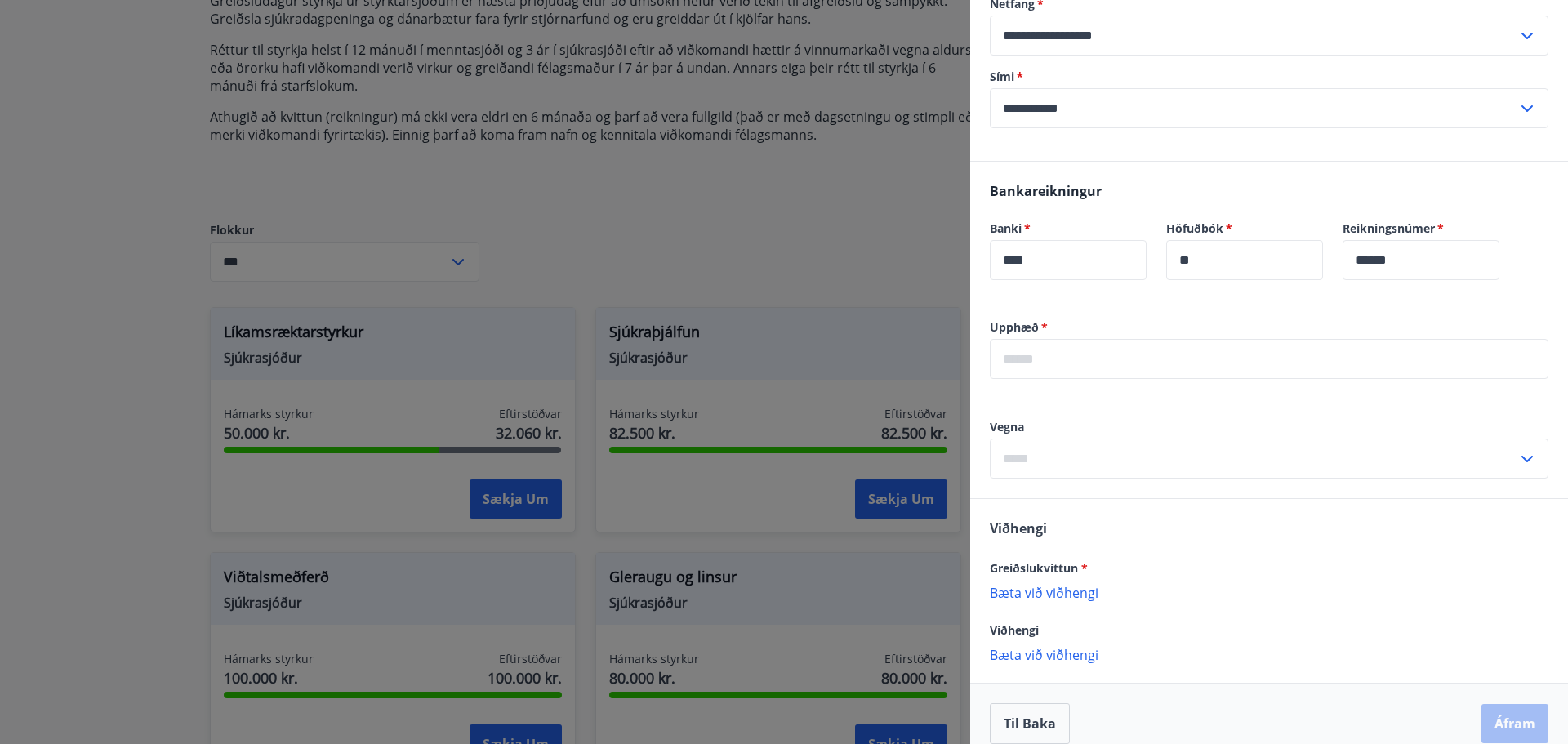
click at [556, 223] on div at bounding box center [784, 372] width 1568 height 744
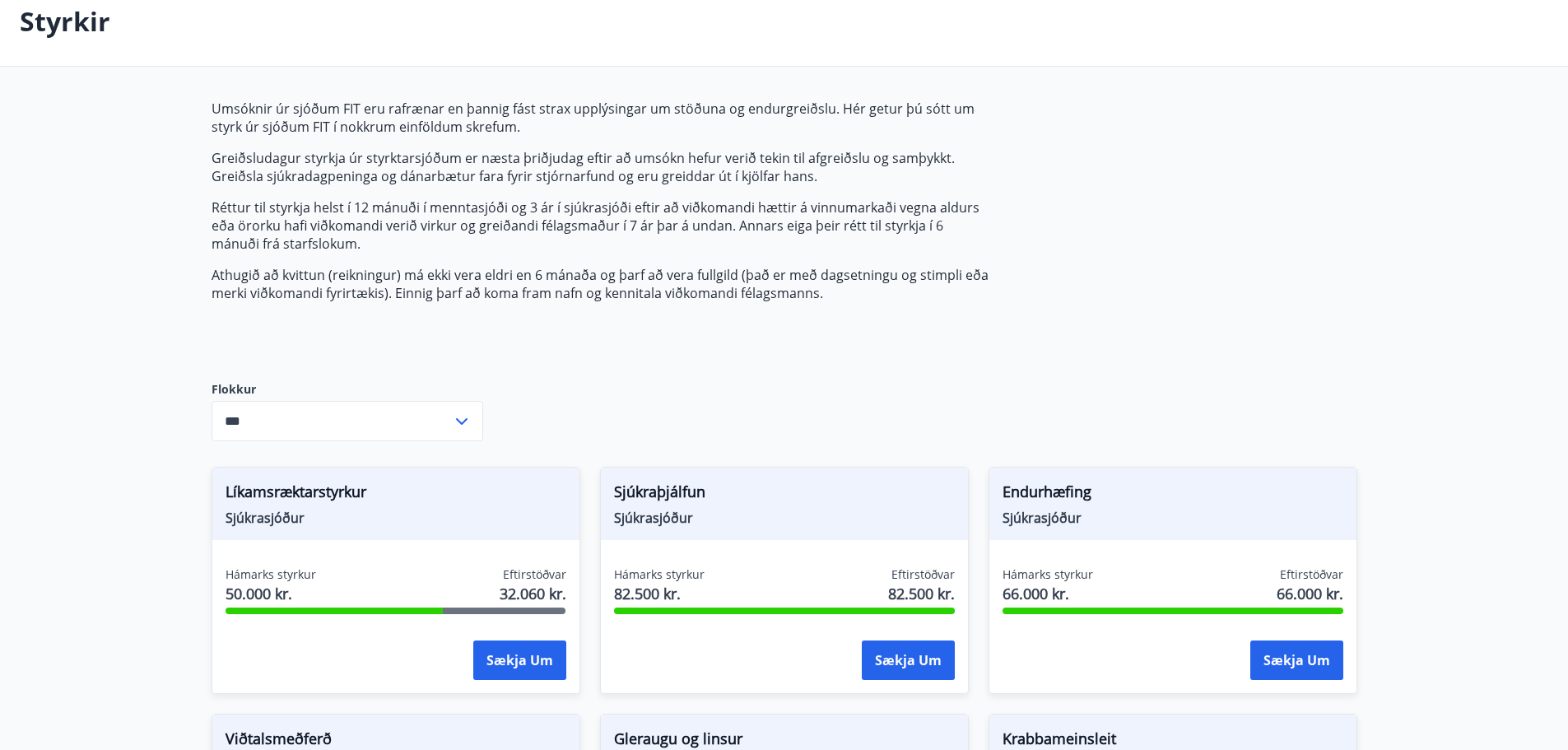
scroll to position [0, 0]
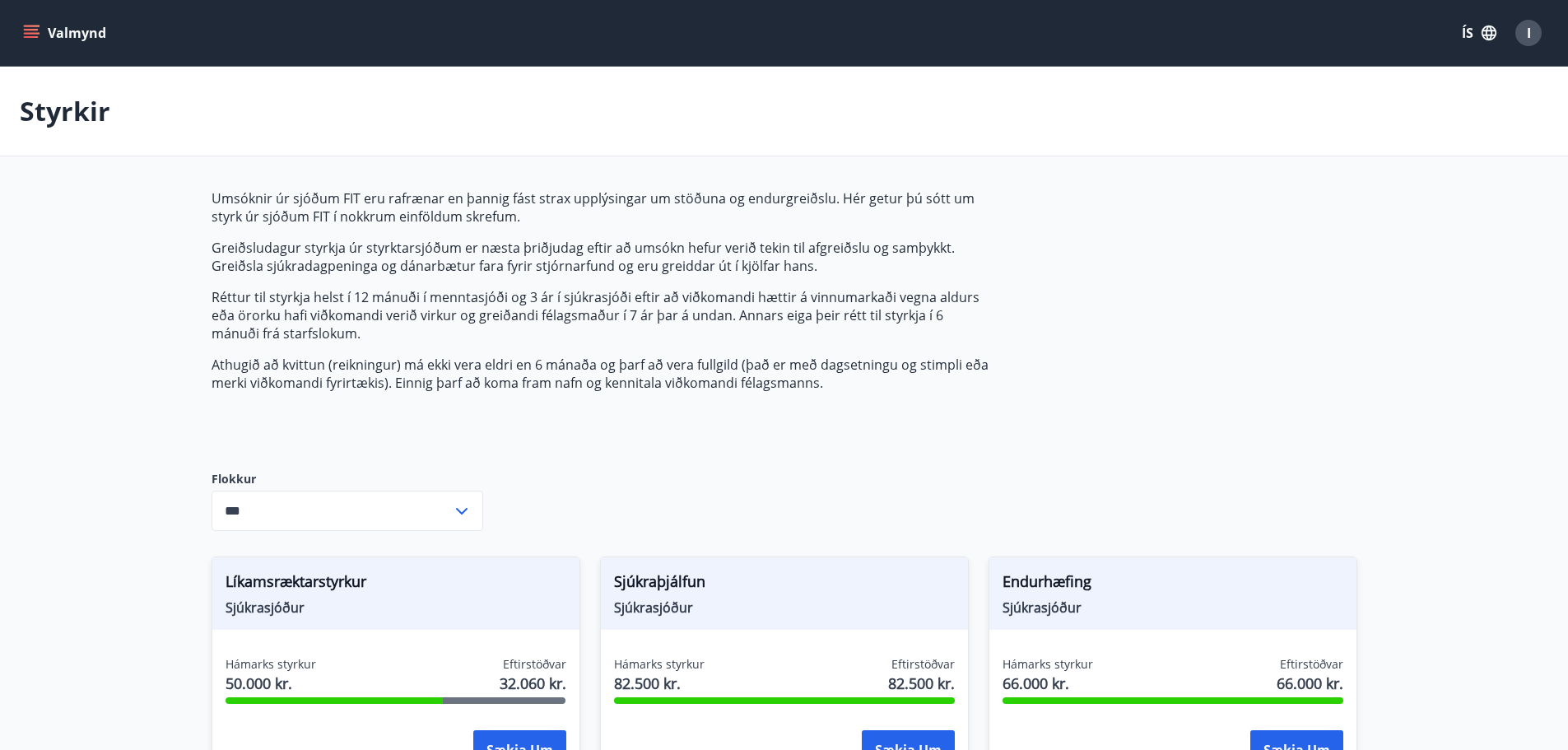
click at [41, 27] on button "Valmynd" at bounding box center [66, 33] width 93 height 30
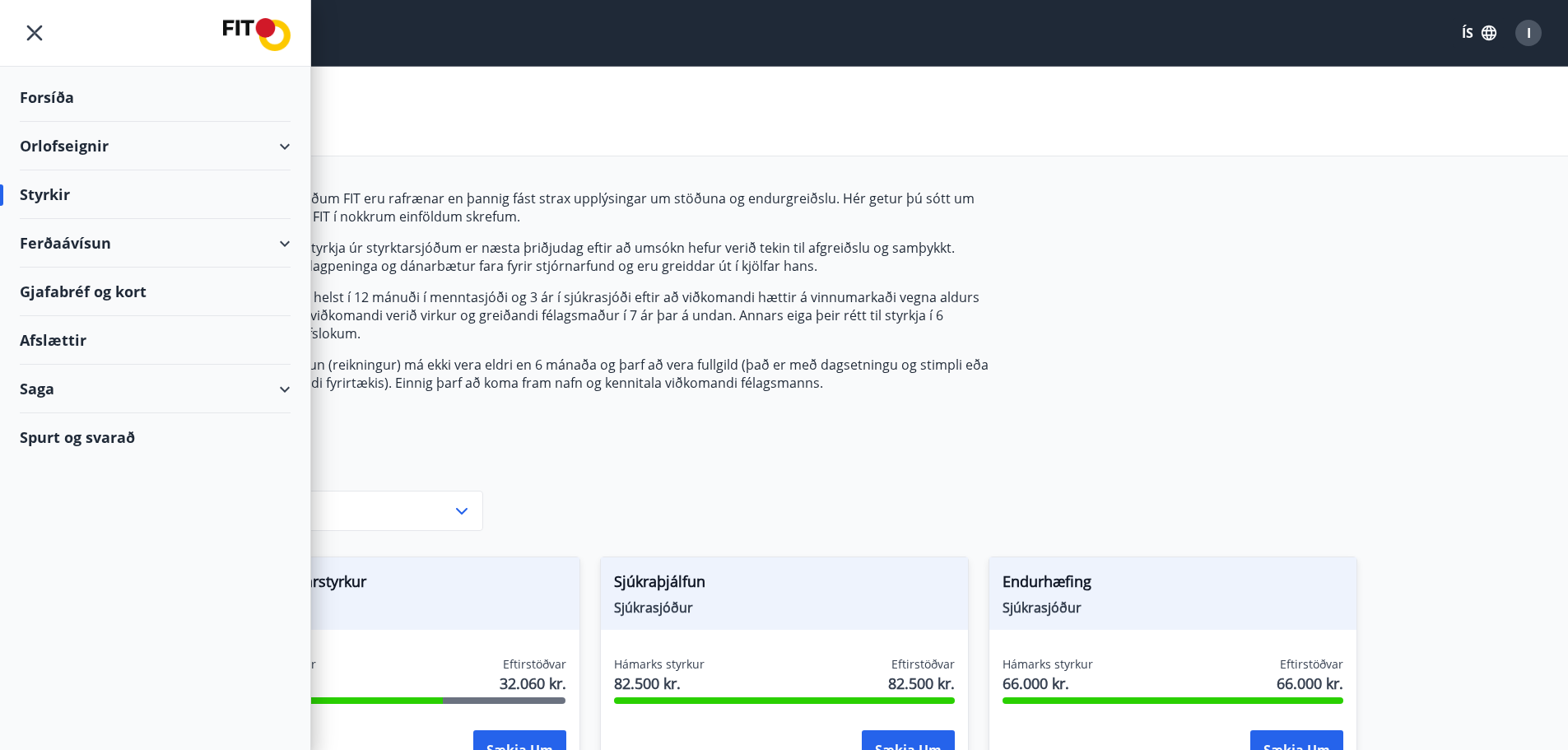
click at [68, 397] on div "Saga" at bounding box center [155, 389] width 271 height 48
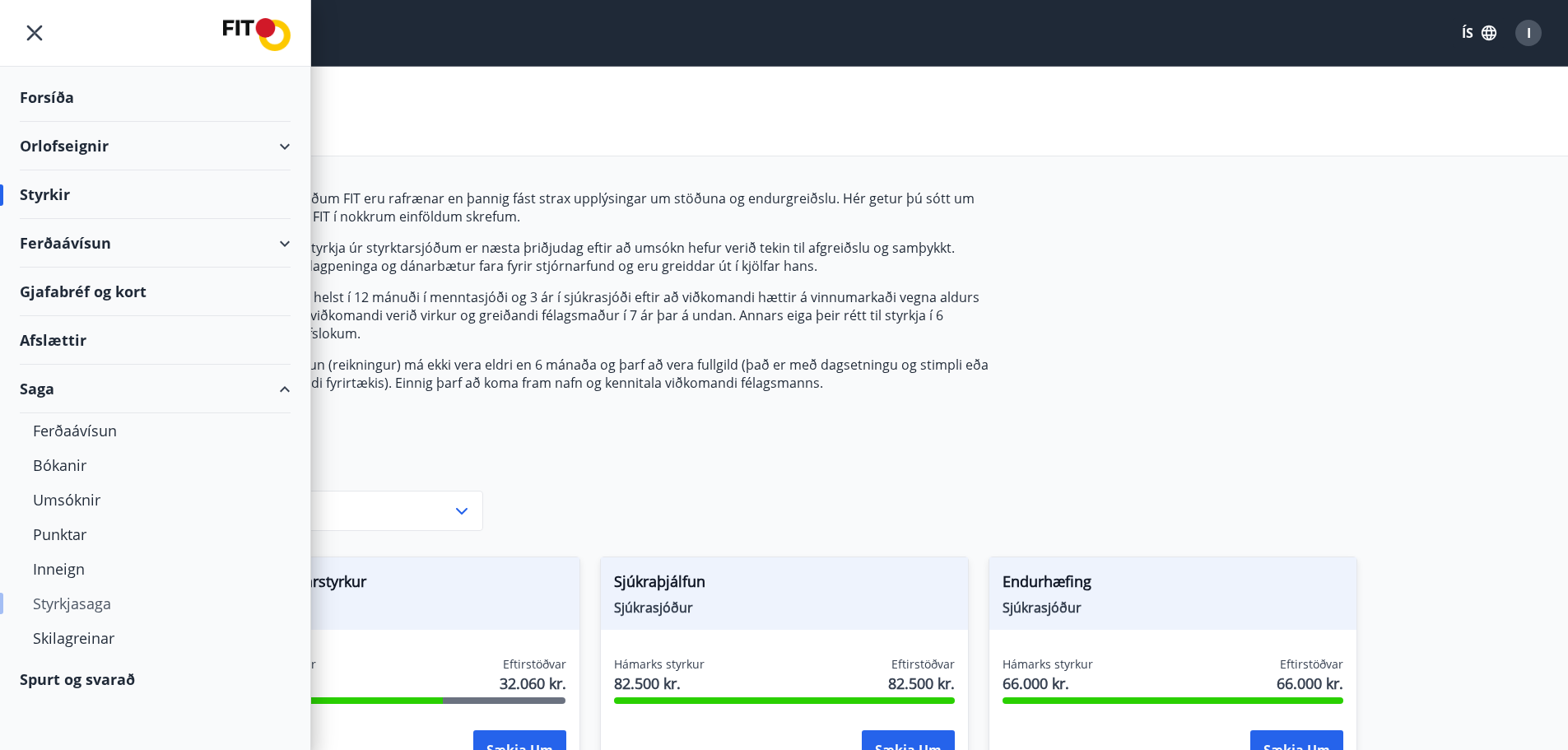
click at [64, 608] on div "Styrkjasaga" at bounding box center [155, 603] width 244 height 34
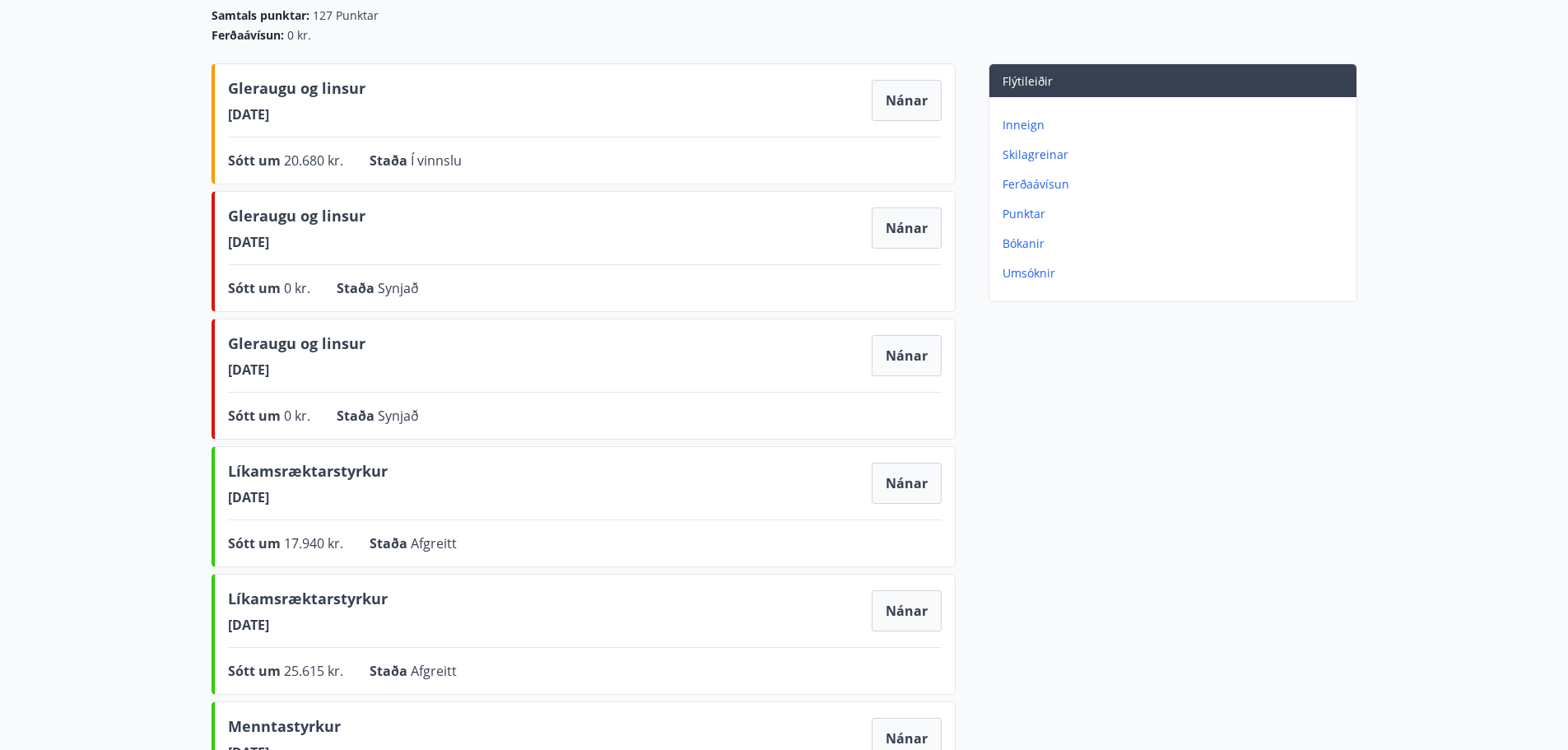
scroll to position [494, 0]
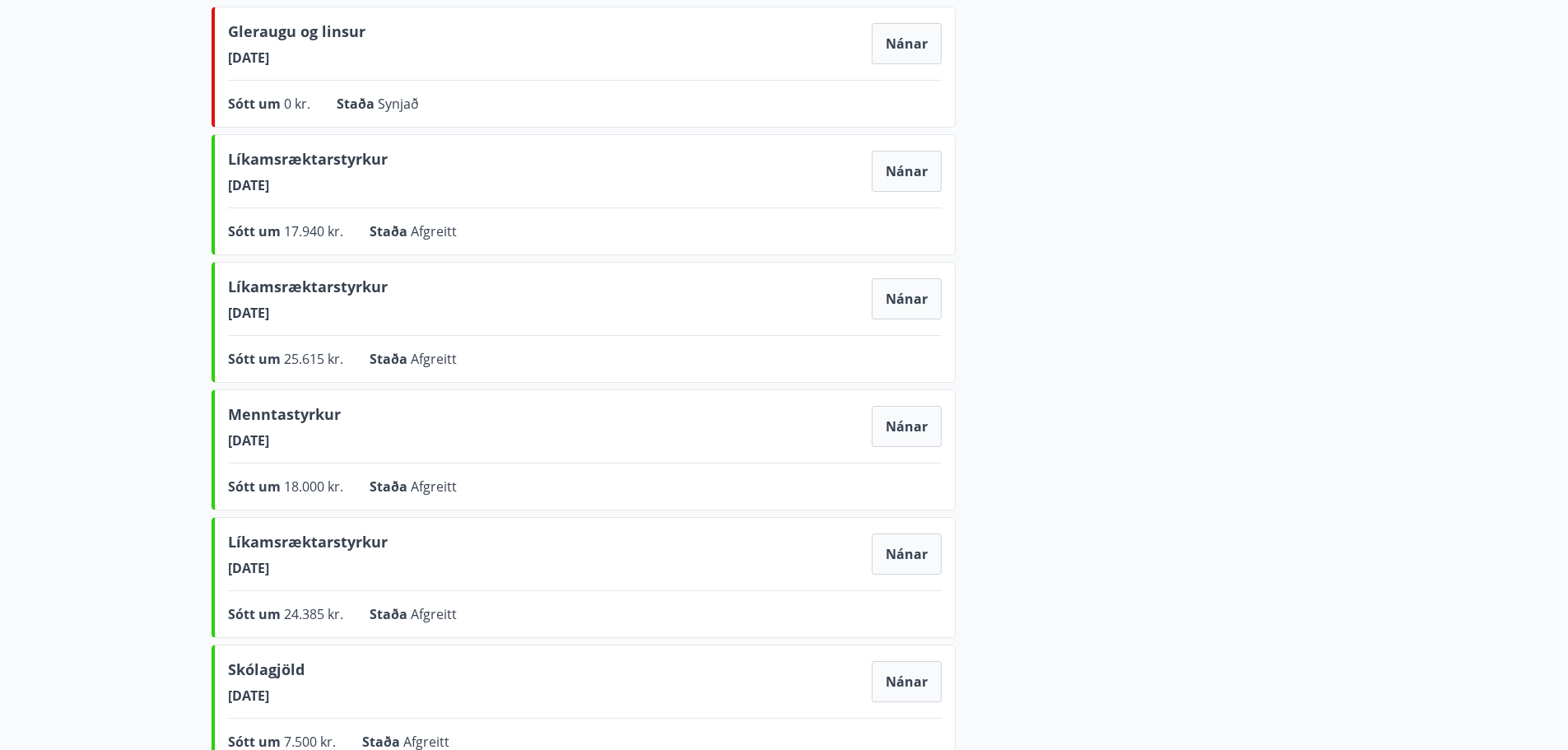
drag, startPoint x: 234, startPoint y: 565, endPoint x: 401, endPoint y: 565, distance: 167.0
click at [401, 565] on div "Líkamsræktarstyrkur 14.12.2023 Nánar" at bounding box center [584, 554] width 714 height 46
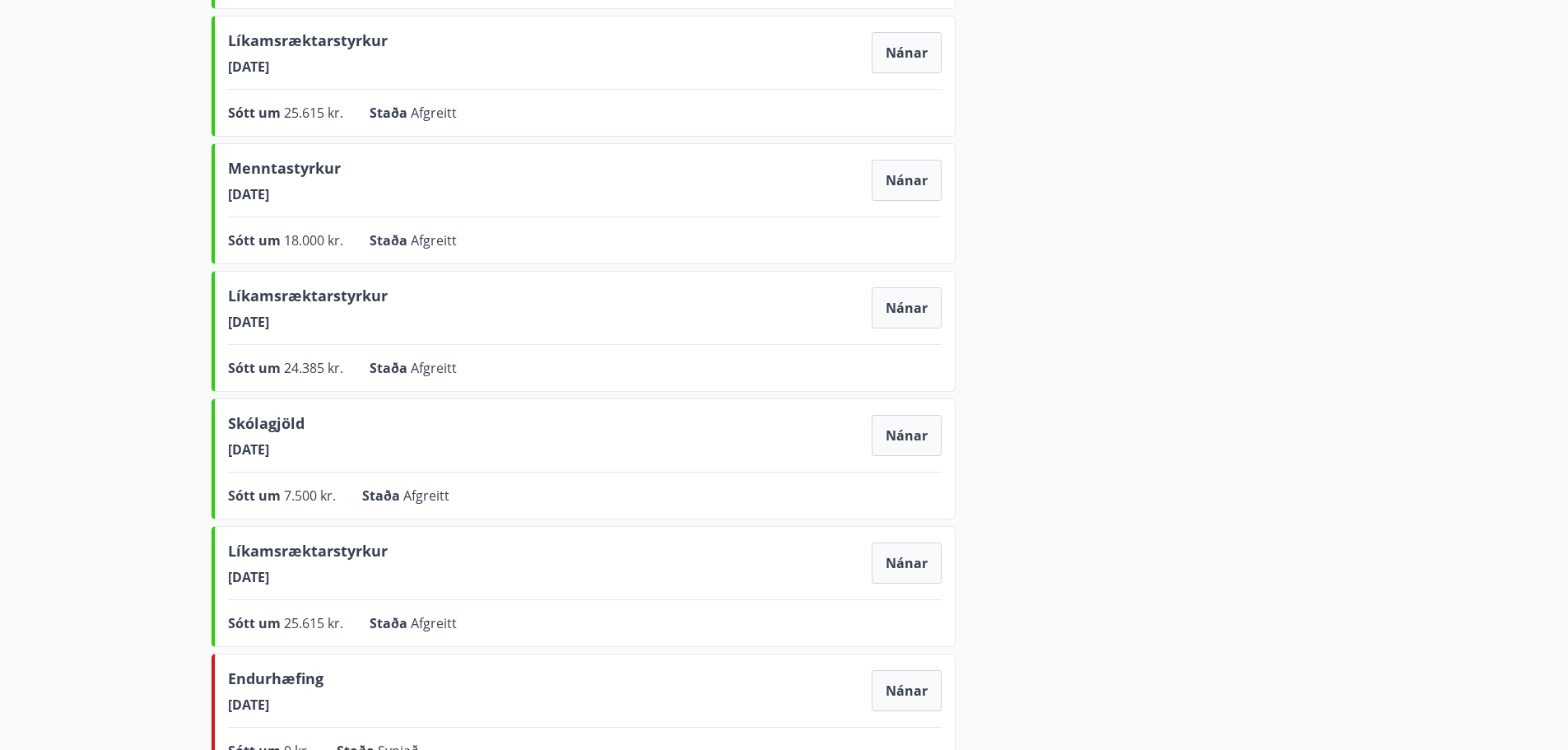
scroll to position [741, 0]
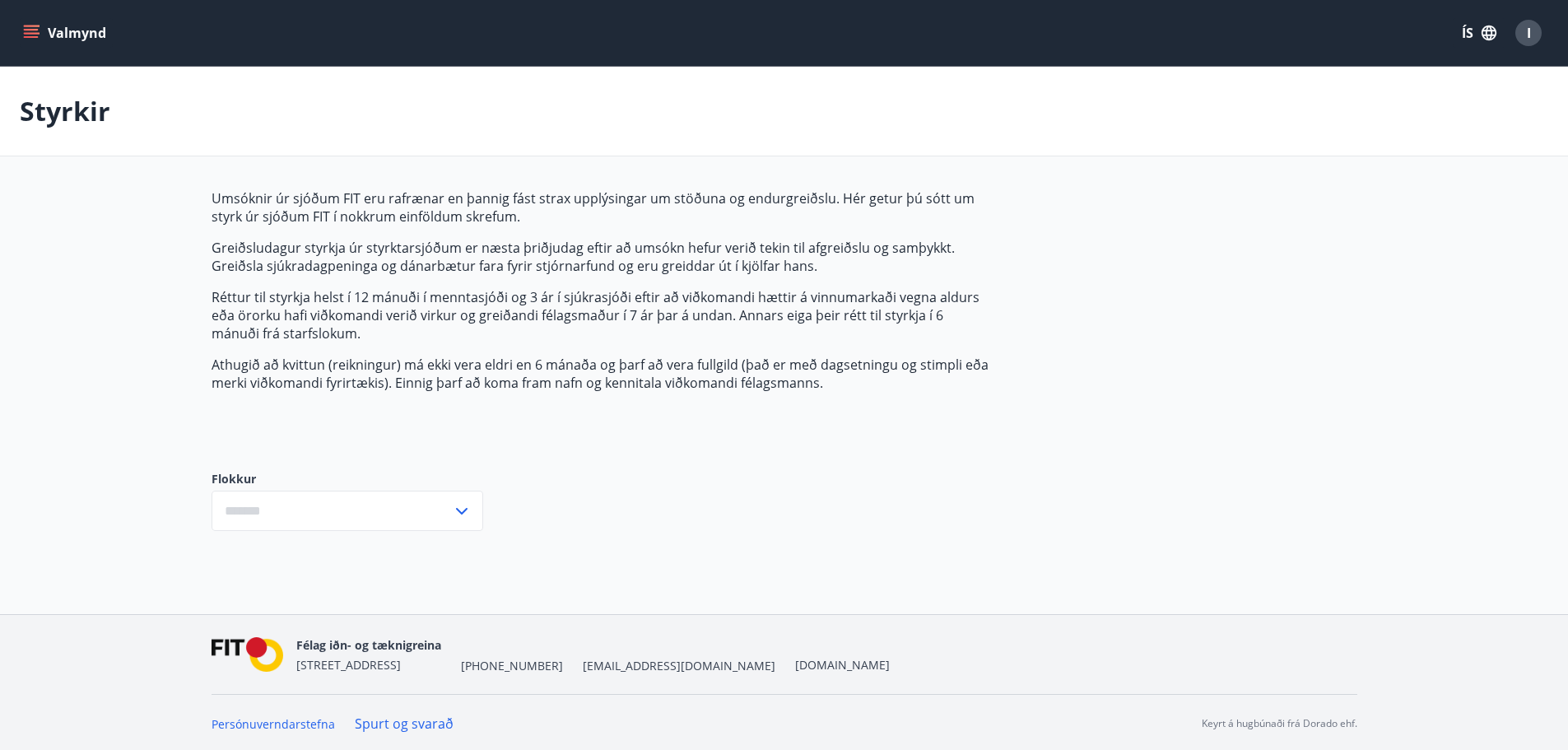
type input "***"
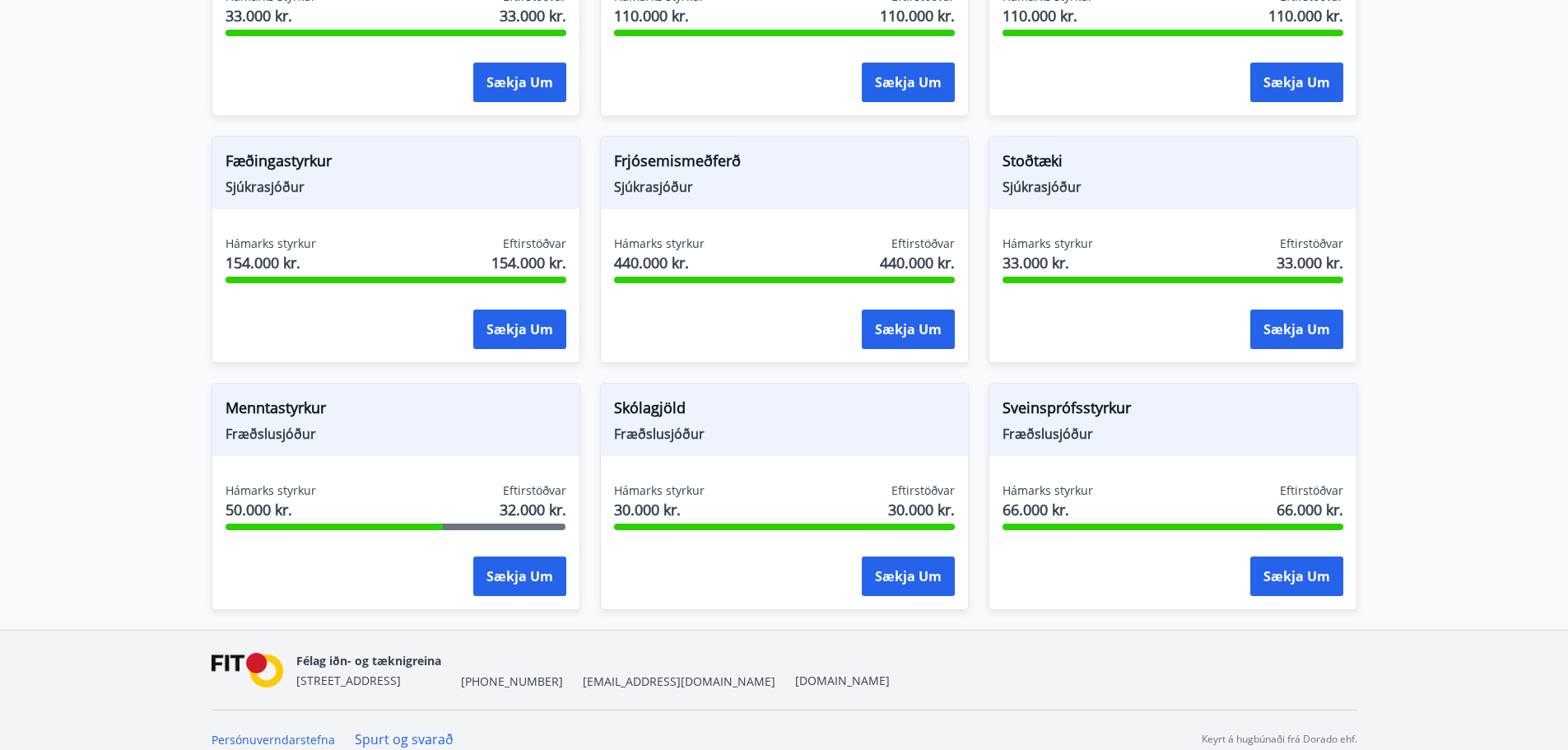
scroll to position [1180, 0]
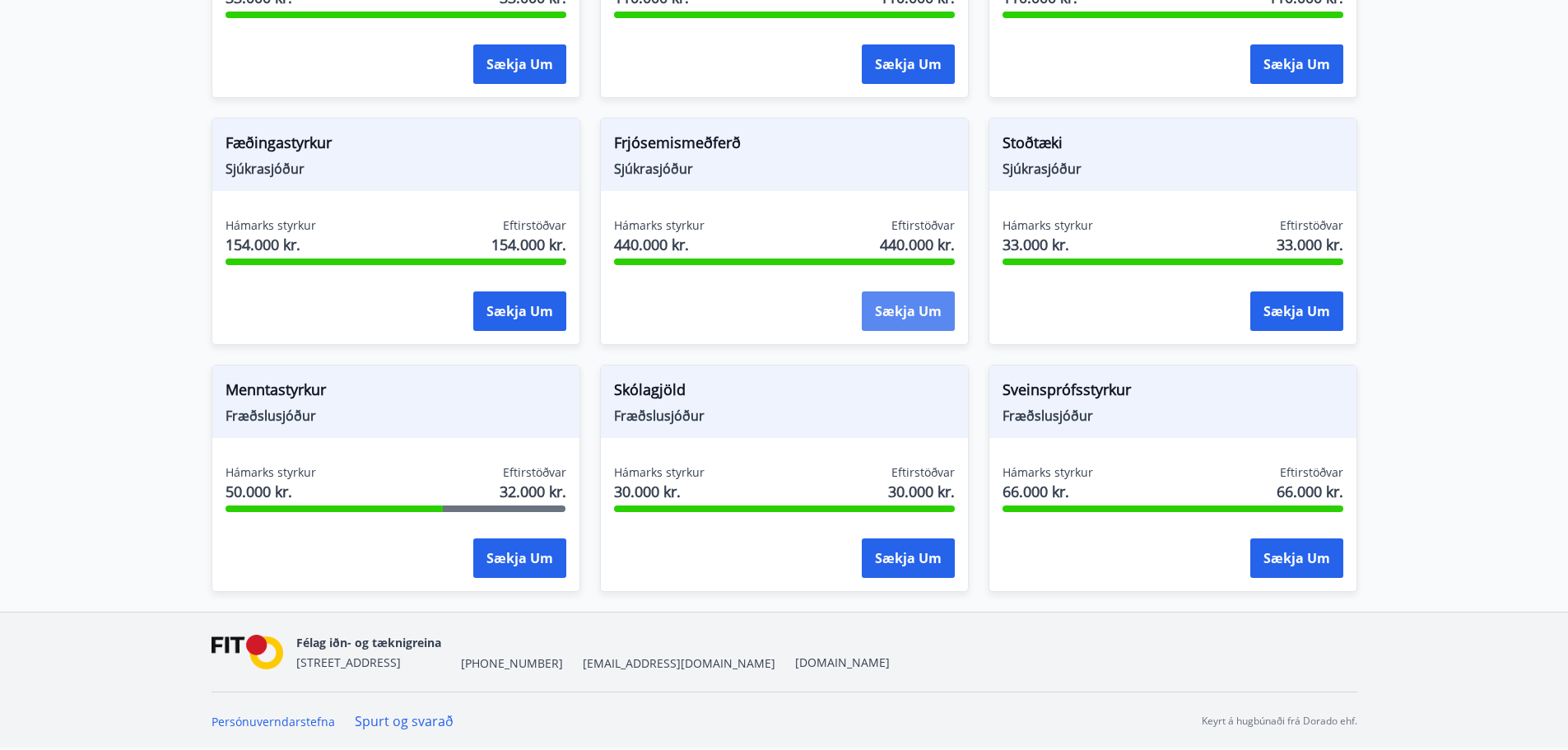
click at [892, 321] on button "Sækja um" at bounding box center [909, 311] width 93 height 40
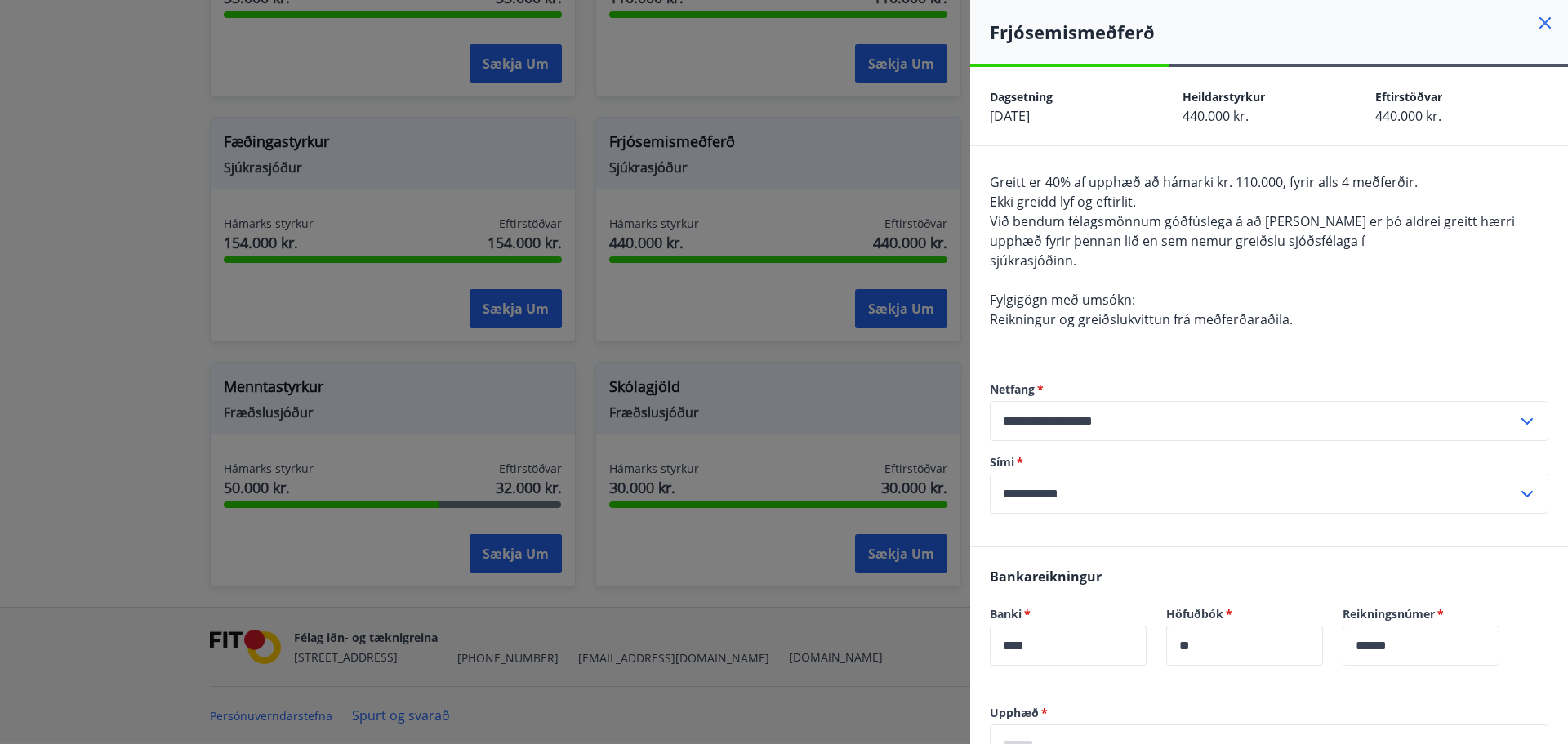
click at [754, 293] on div at bounding box center [784, 372] width 1568 height 744
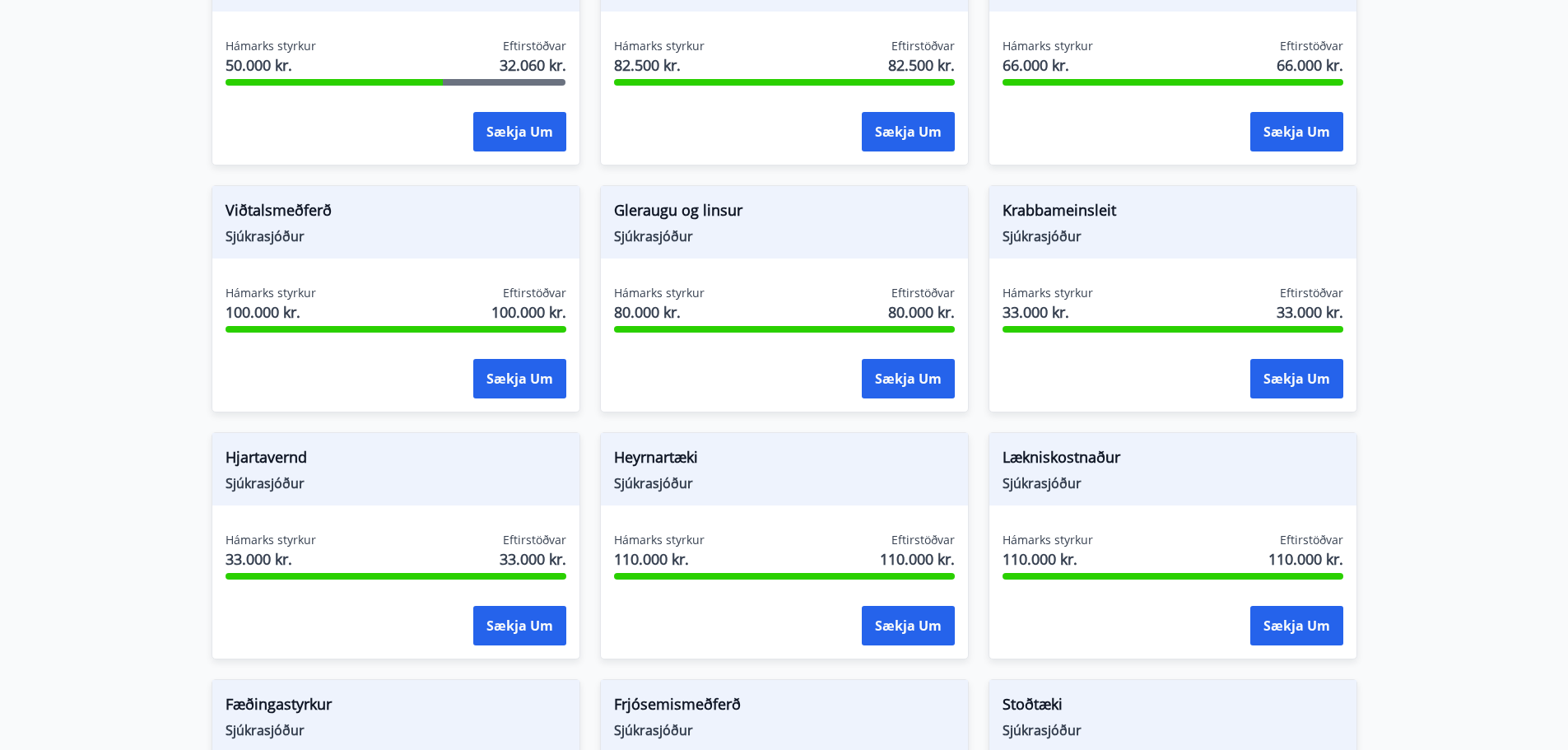
scroll to position [604, 0]
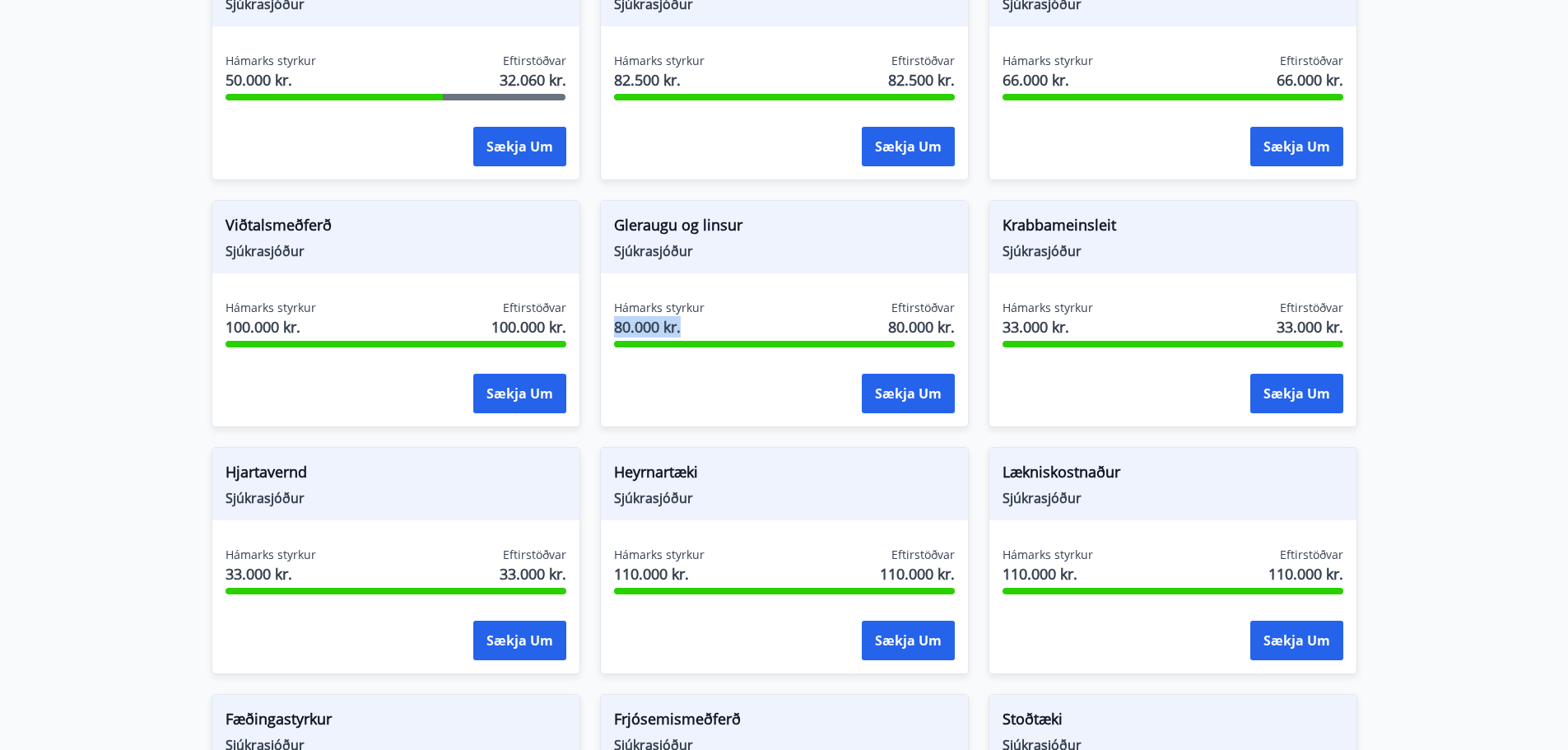
drag, startPoint x: 616, startPoint y: 327, endPoint x: 700, endPoint y: 326, distance: 84.0
click at [700, 326] on span "80.000 kr." at bounding box center [659, 327] width 91 height 21
click at [897, 405] on button "Sækja um" at bounding box center [909, 393] width 93 height 40
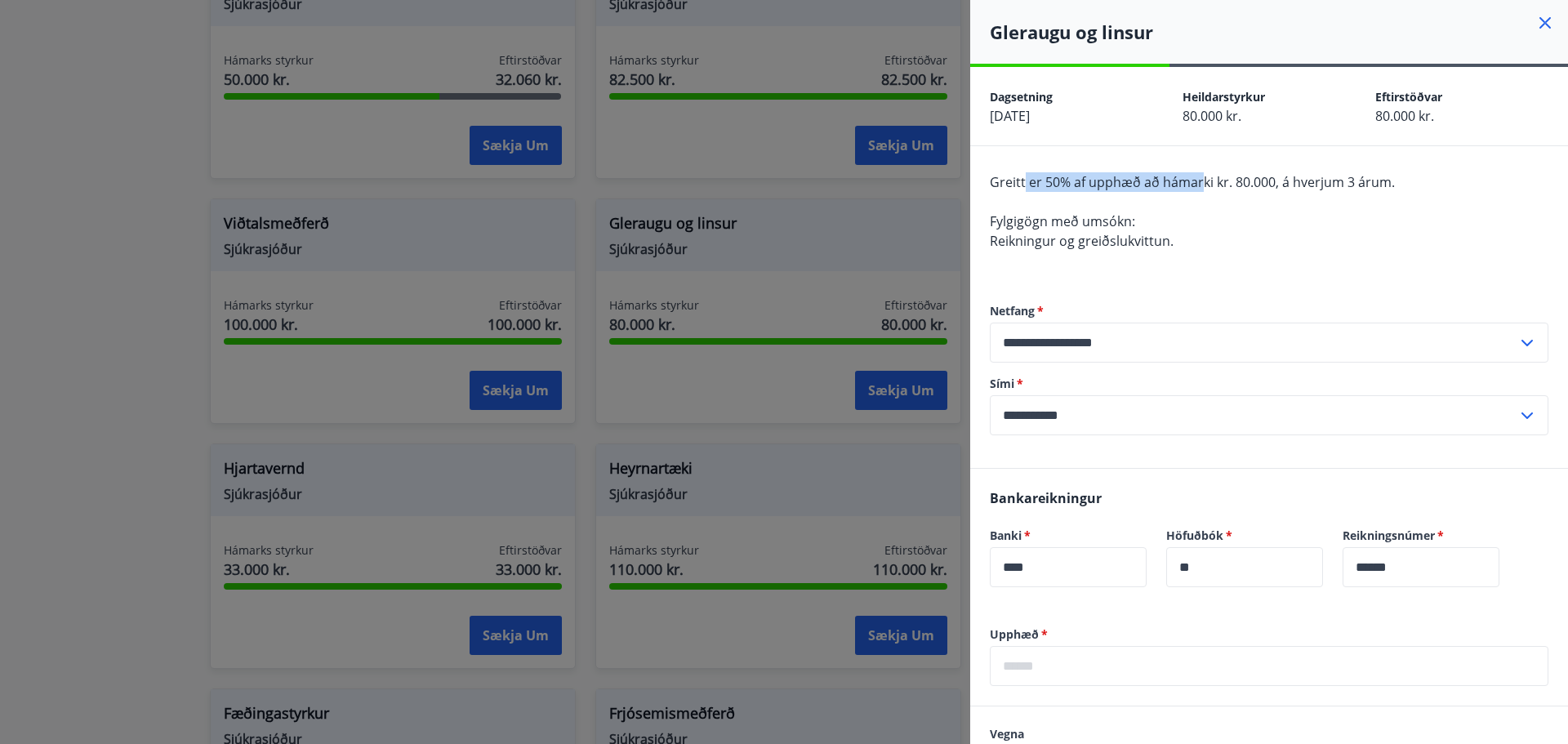
drag, startPoint x: 1101, startPoint y: 177, endPoint x: 1203, endPoint y: 178, distance: 102.0
click at [1203, 178] on span "Greitt er 50% af upphæð að hámarki kr. 80.000, á hverjum 3 árum." at bounding box center [1192, 182] width 406 height 18
click at [1277, 231] on div "Greitt er 50% af upphæð að hámarki kr. 80.000, á hverjum 3 árum. Fylgigögn með …" at bounding box center [1269, 222] width 559 height 98
click at [855, 278] on div at bounding box center [784, 372] width 1568 height 744
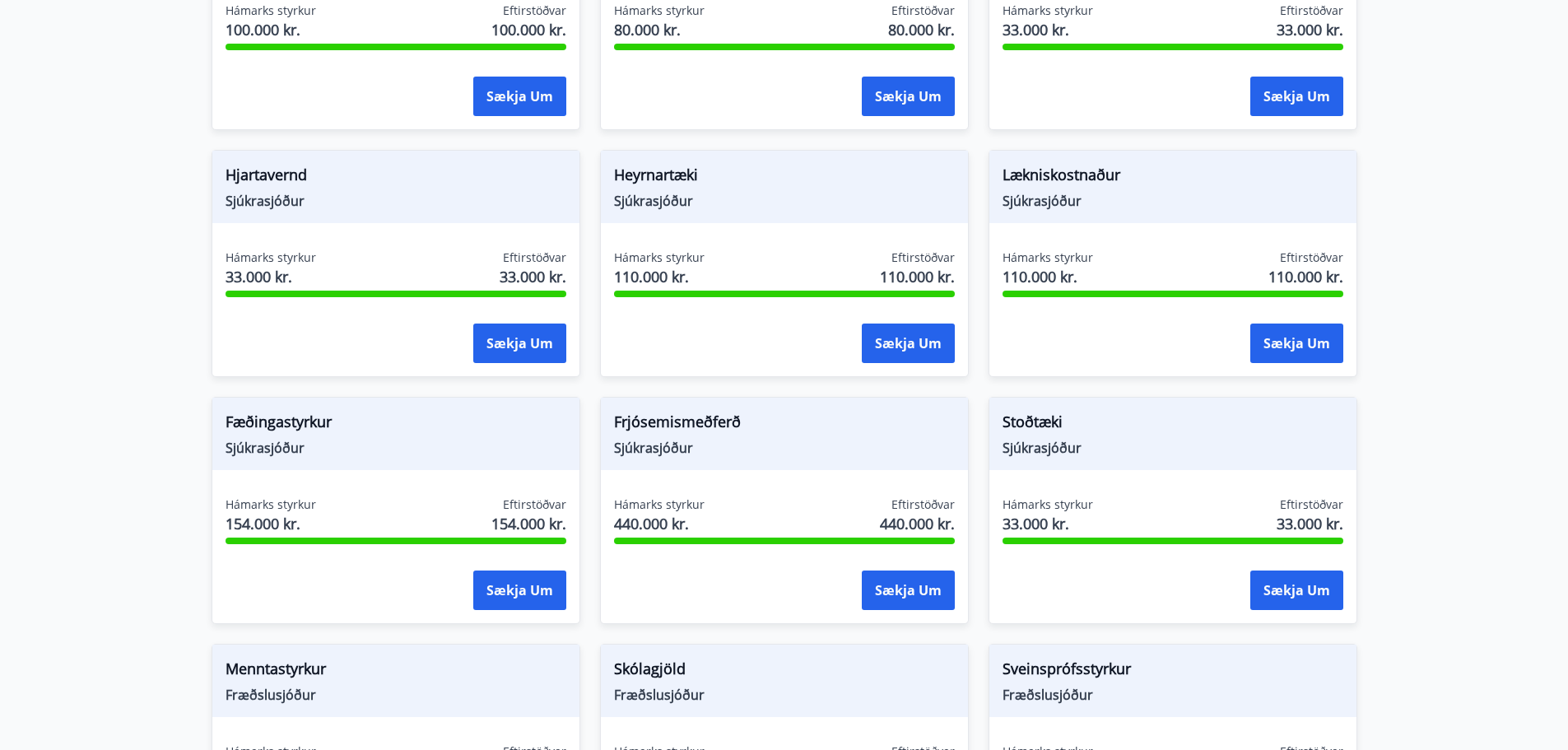
scroll to position [933, 0]
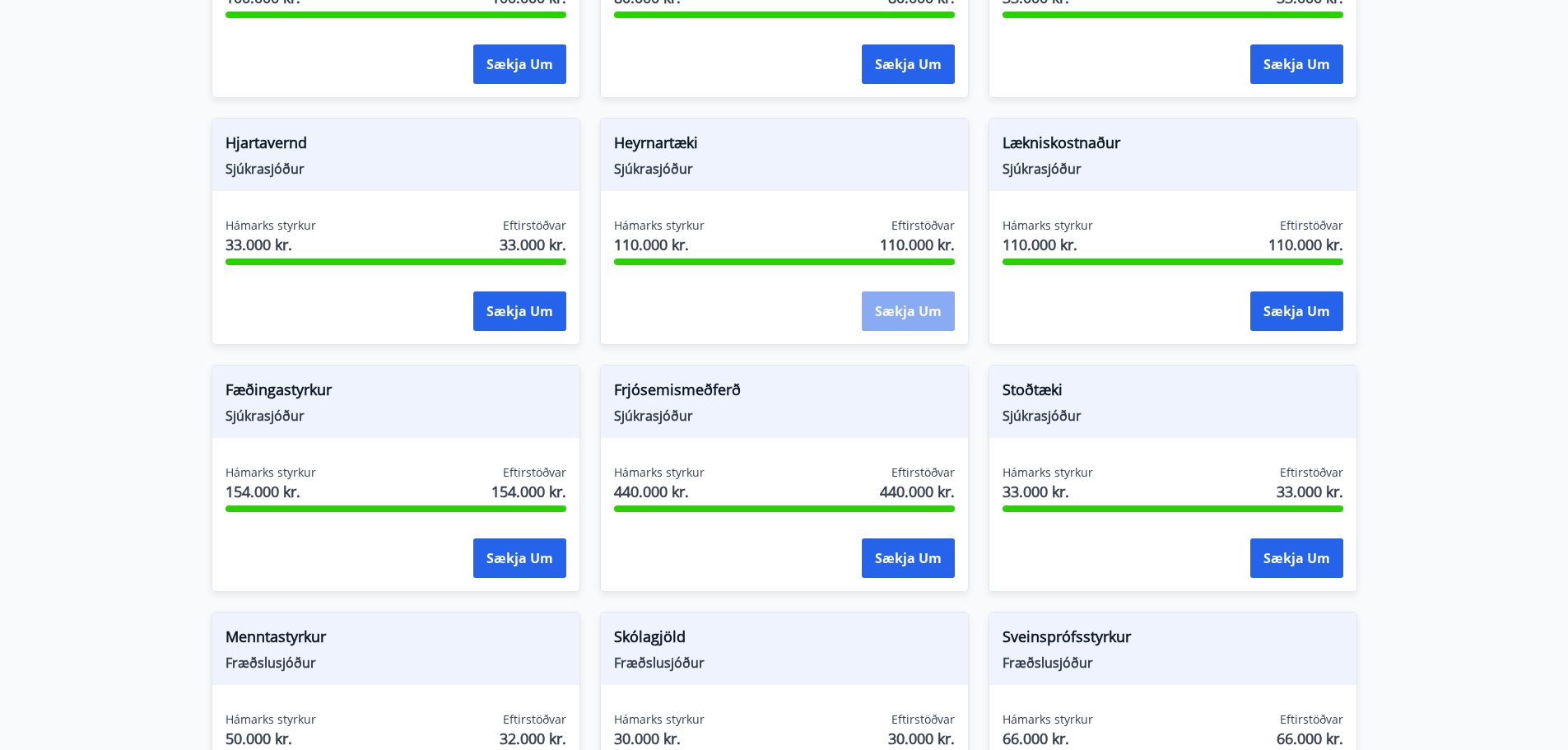
click at [922, 305] on button "Sækja um" at bounding box center [909, 311] width 93 height 40
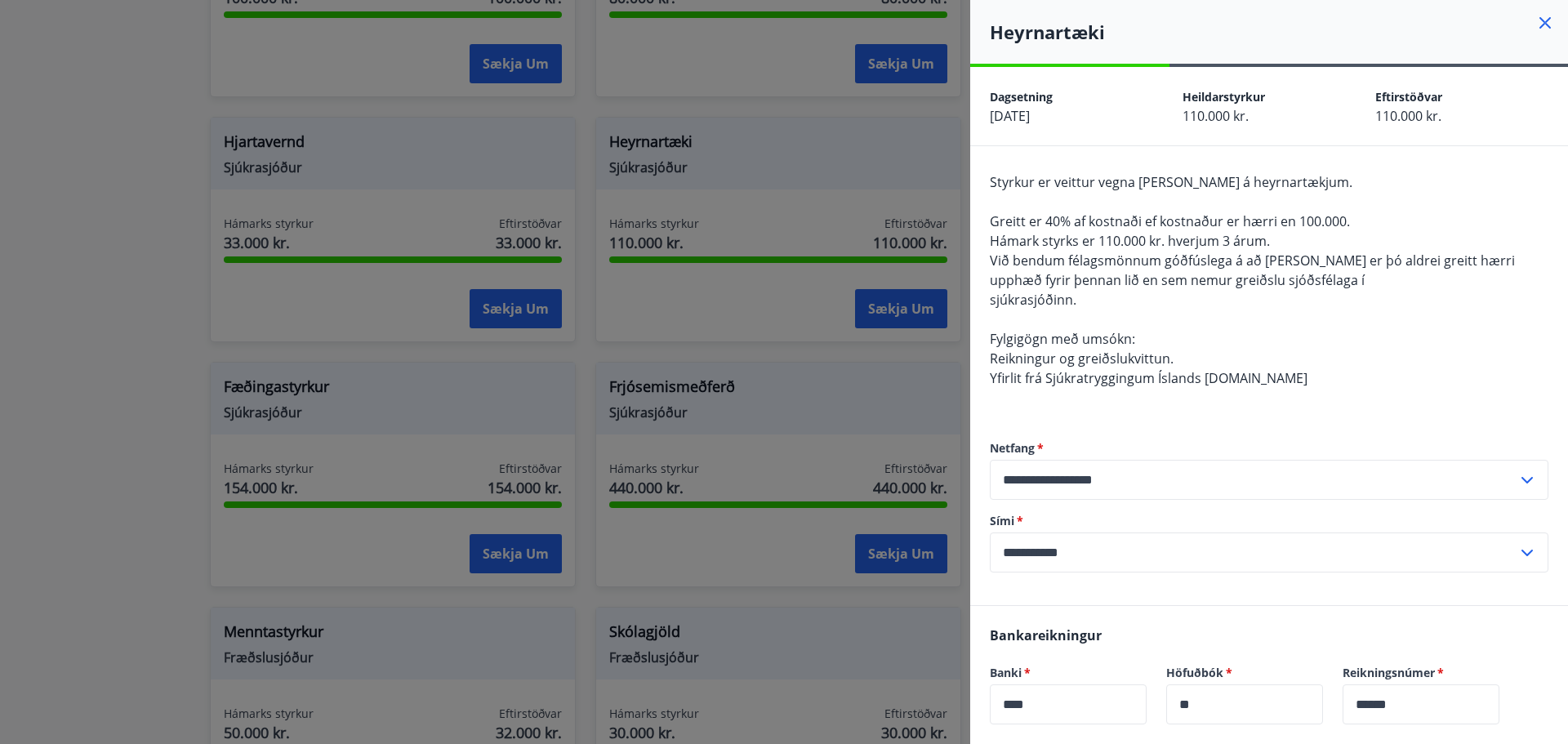
click at [744, 349] on div at bounding box center [784, 372] width 1568 height 744
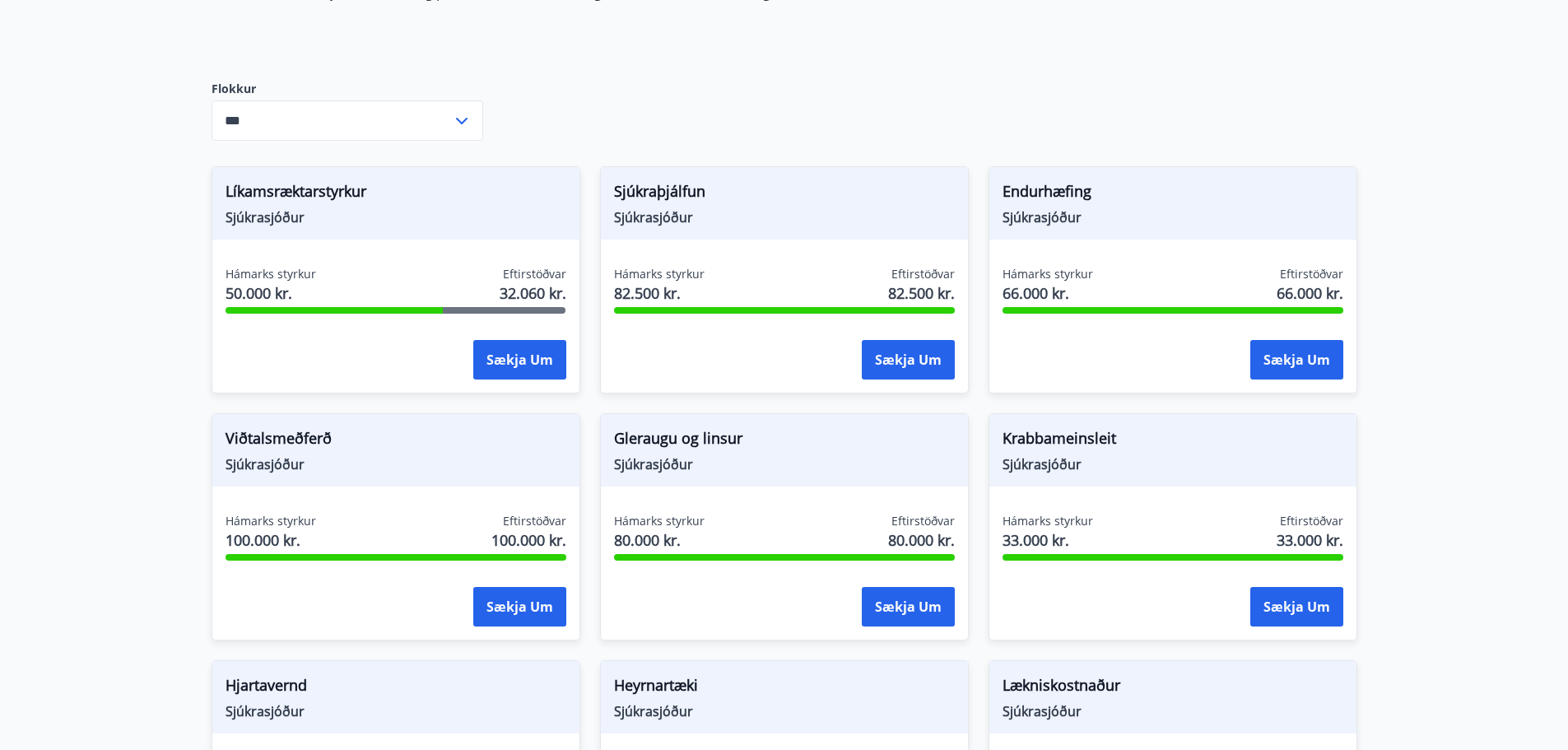
scroll to position [357, 0]
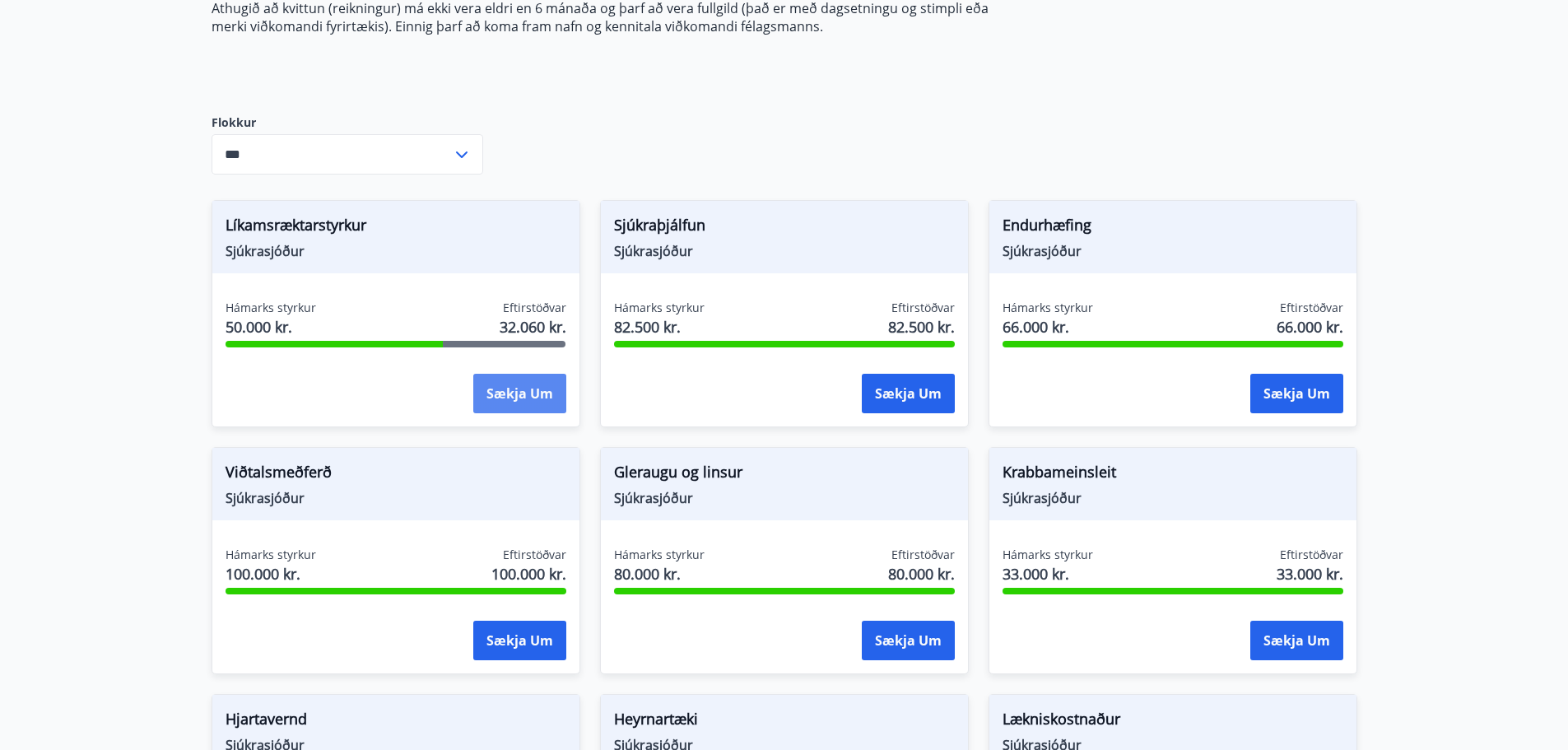
click at [505, 386] on button "Sækja um" at bounding box center [520, 393] width 93 height 40
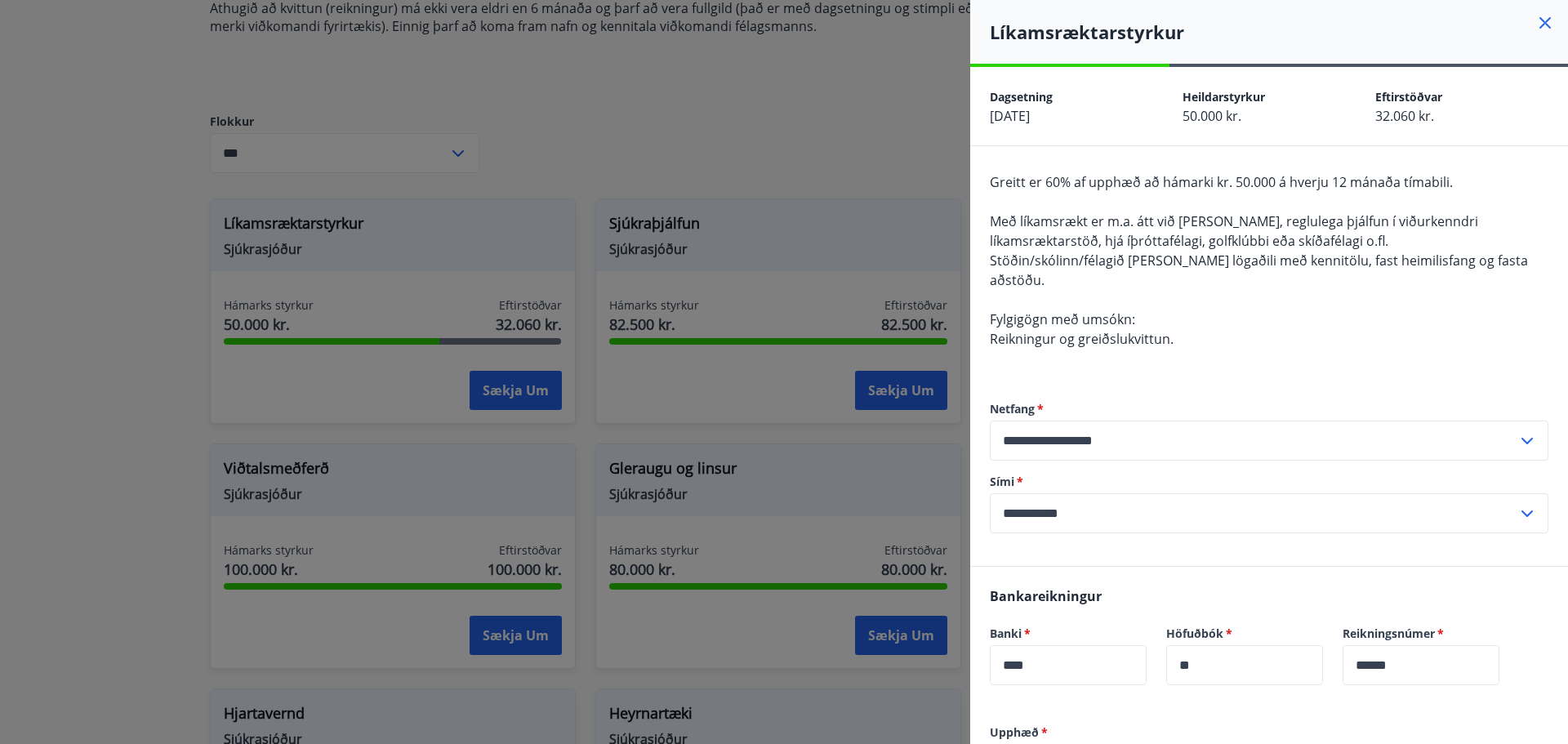
click at [630, 443] on div at bounding box center [784, 372] width 1568 height 744
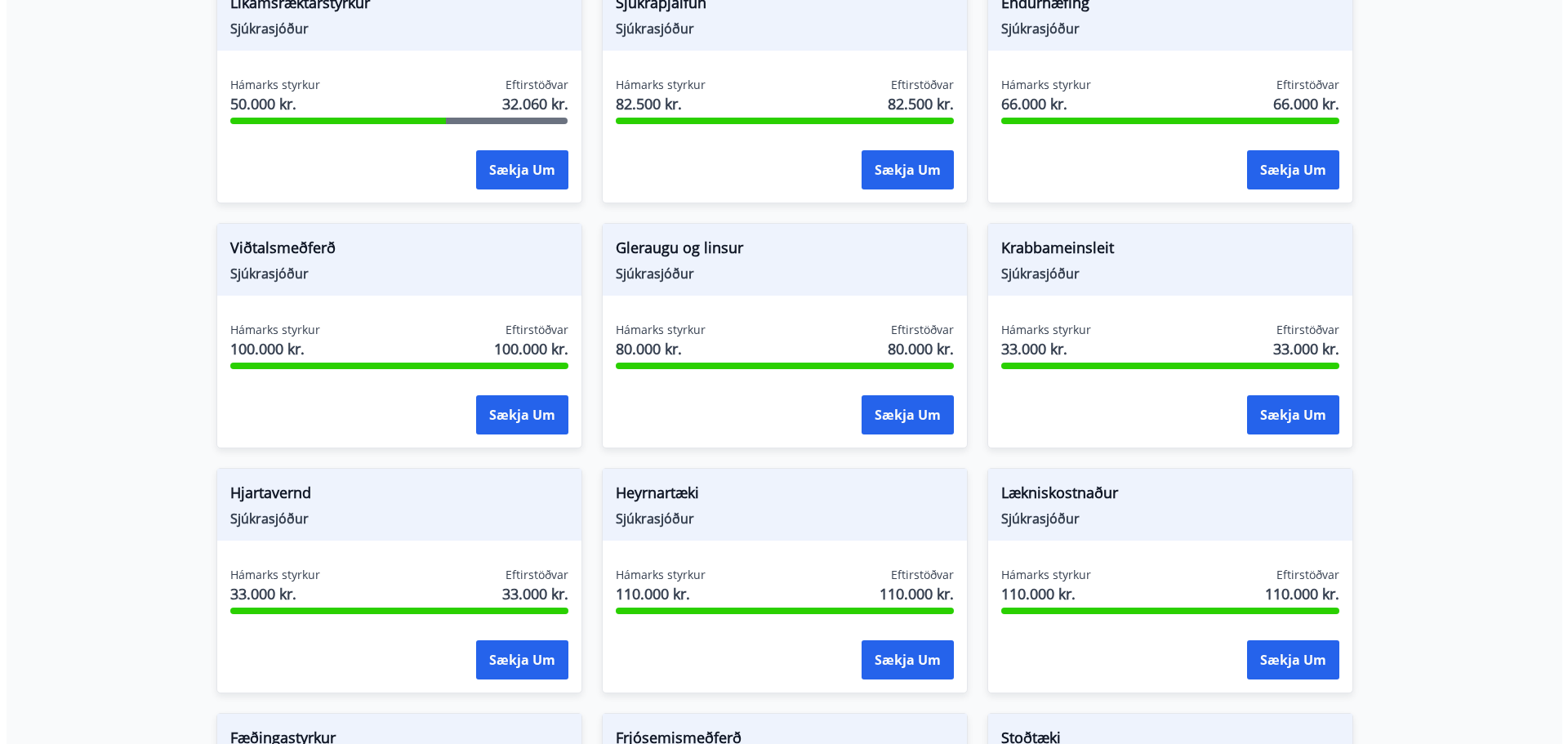
scroll to position [599, 0]
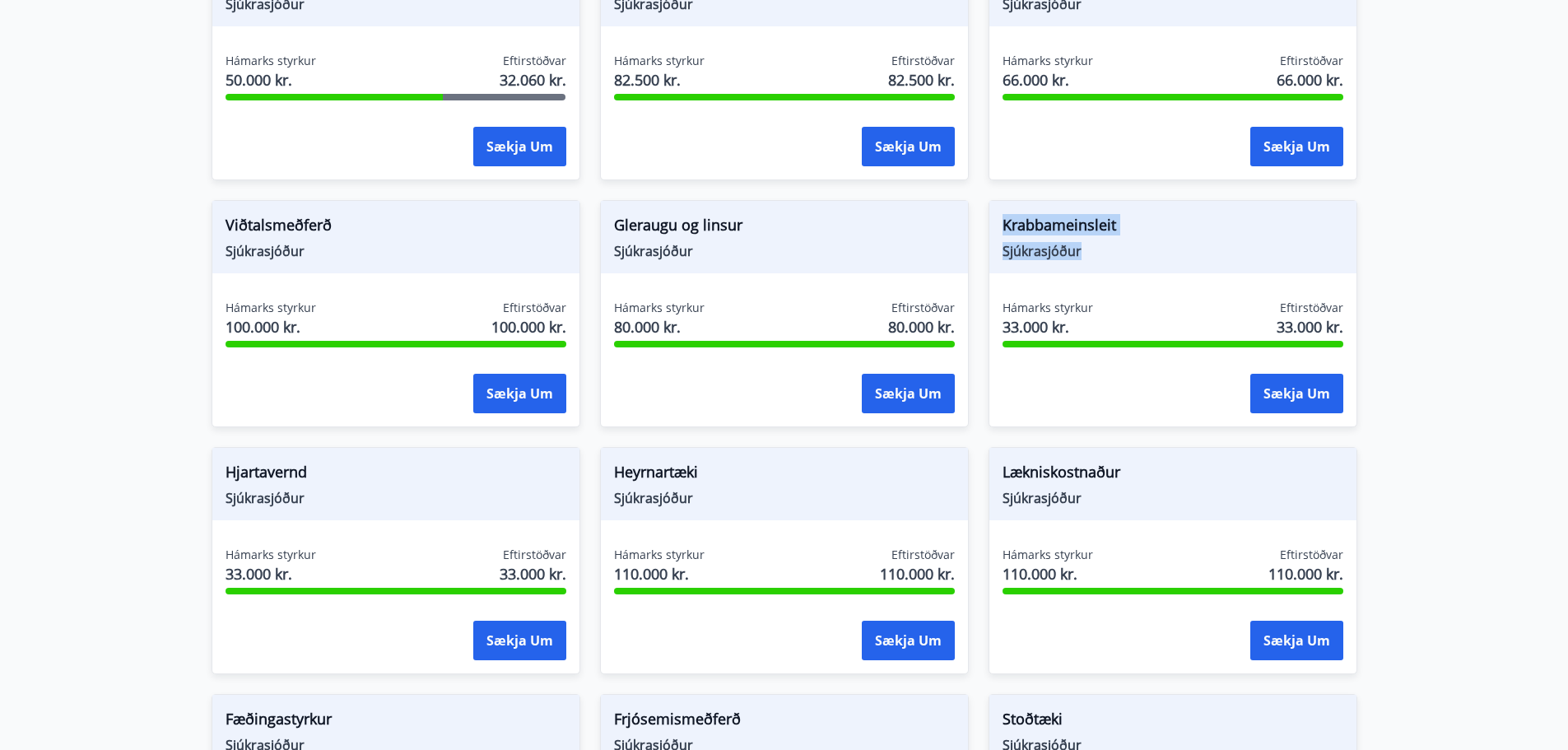
drag, startPoint x: 1002, startPoint y: 216, endPoint x: 1198, endPoint y: 280, distance: 206.2
click at [1198, 280] on div "Krabbameinsleit Sjúkrasjóður Hámarks styrkur 33.000 kr. Eftirstöðvar 33.000 kr.…" at bounding box center [1173, 314] width 369 height 227
click at [1201, 282] on div "Krabbameinsleit Sjúkrasjóður Hámarks styrkur 33.000 kr. Eftirstöðvar 33.000 kr.…" at bounding box center [1173, 314] width 369 height 227
click at [1310, 397] on button "Sækja um" at bounding box center [1297, 393] width 93 height 40
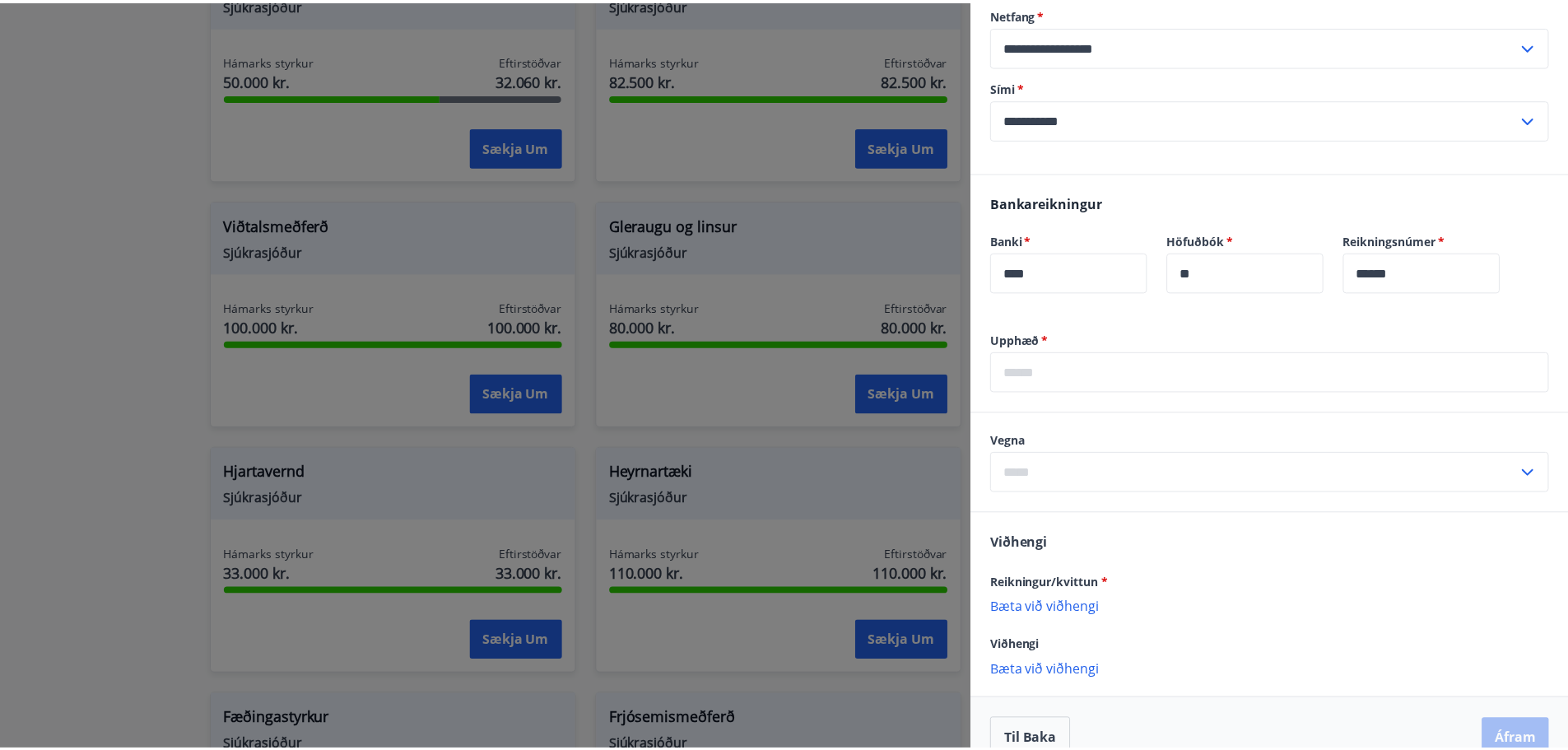
scroll to position [330, 0]
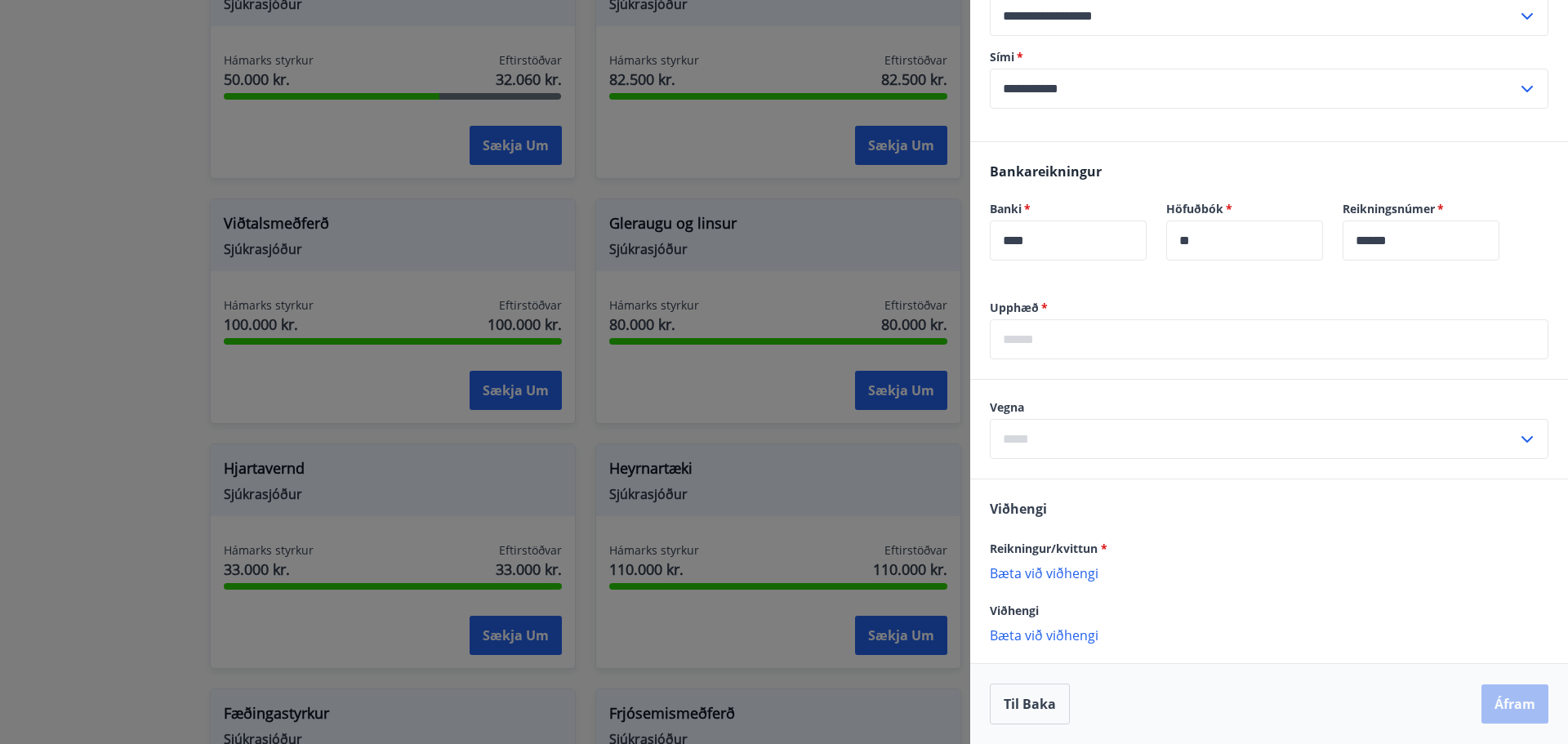
click at [814, 229] on div at bounding box center [784, 372] width 1568 height 744
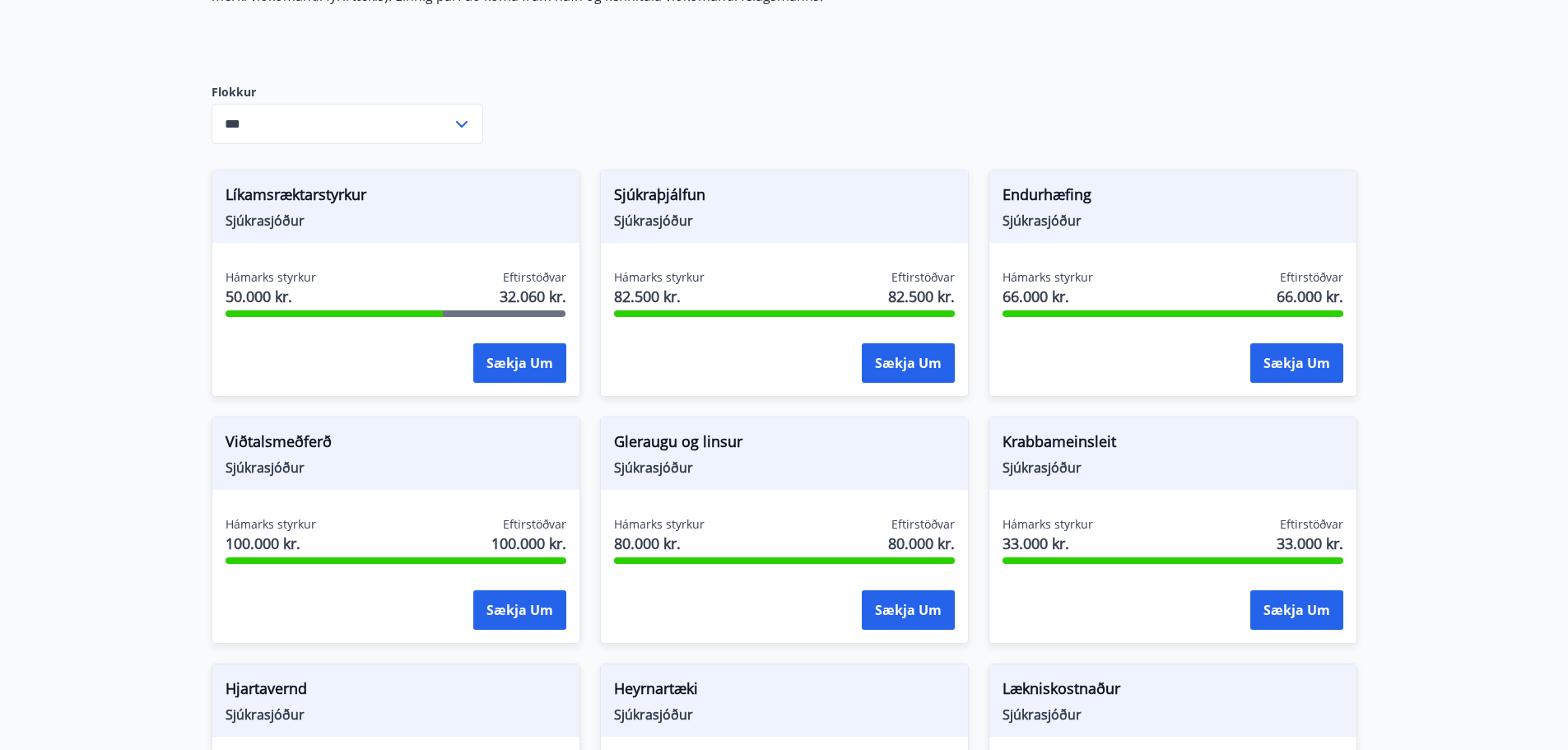
scroll to position [439, 0]
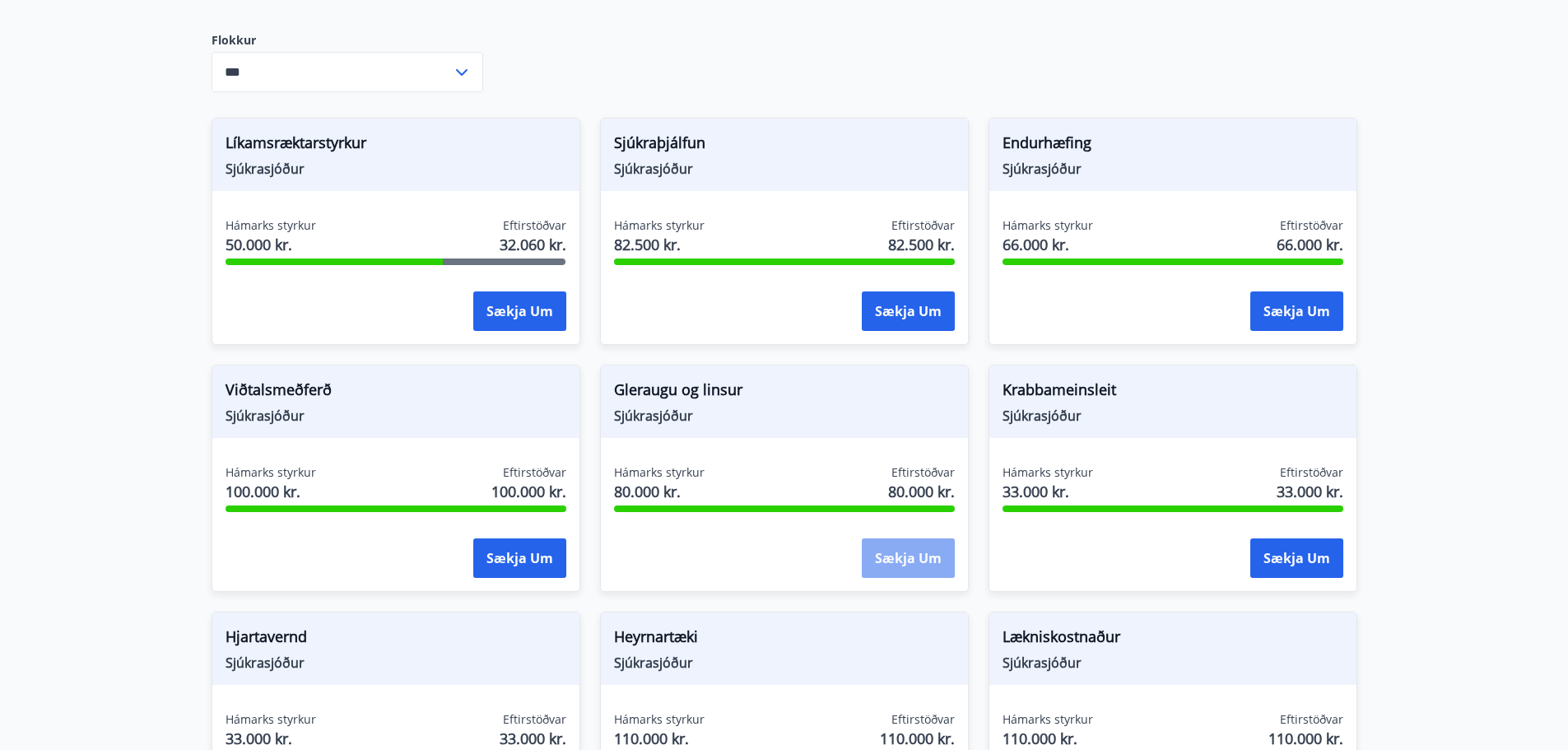
click at [889, 560] on button "Sækja um" at bounding box center [909, 558] width 93 height 40
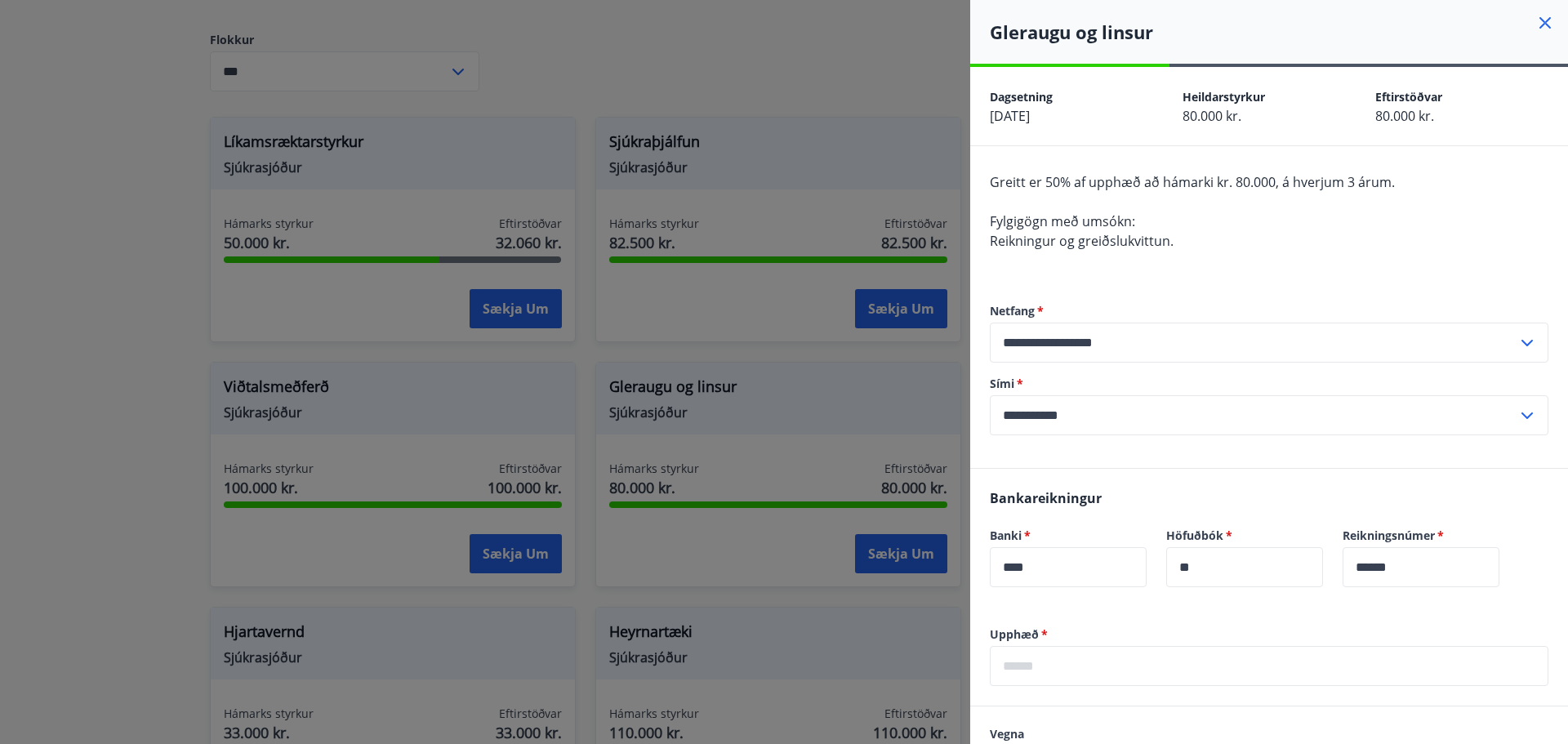
click at [821, 62] on div at bounding box center [784, 372] width 1568 height 744
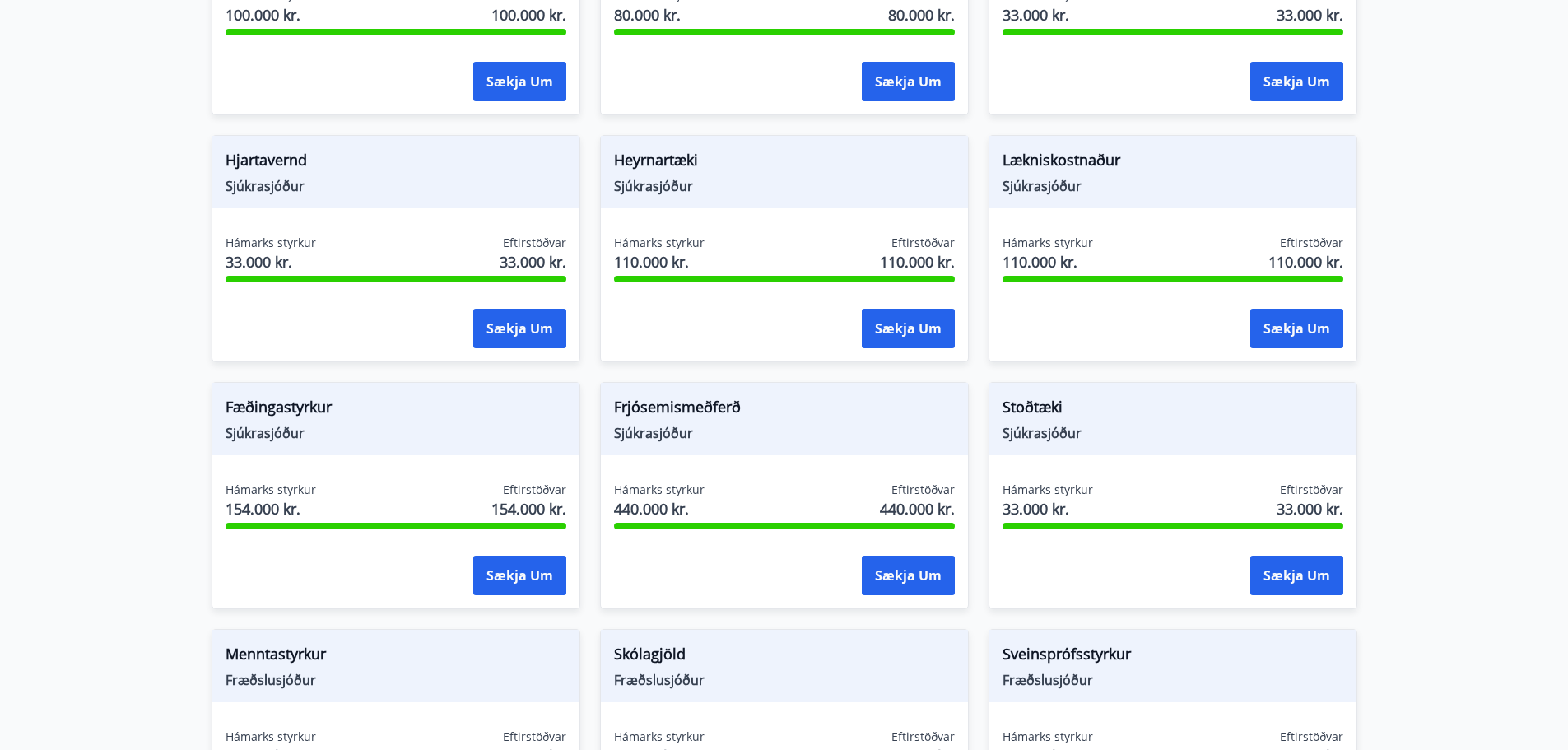
scroll to position [1180, 0]
